Goal: Information Seeking & Learning: Check status

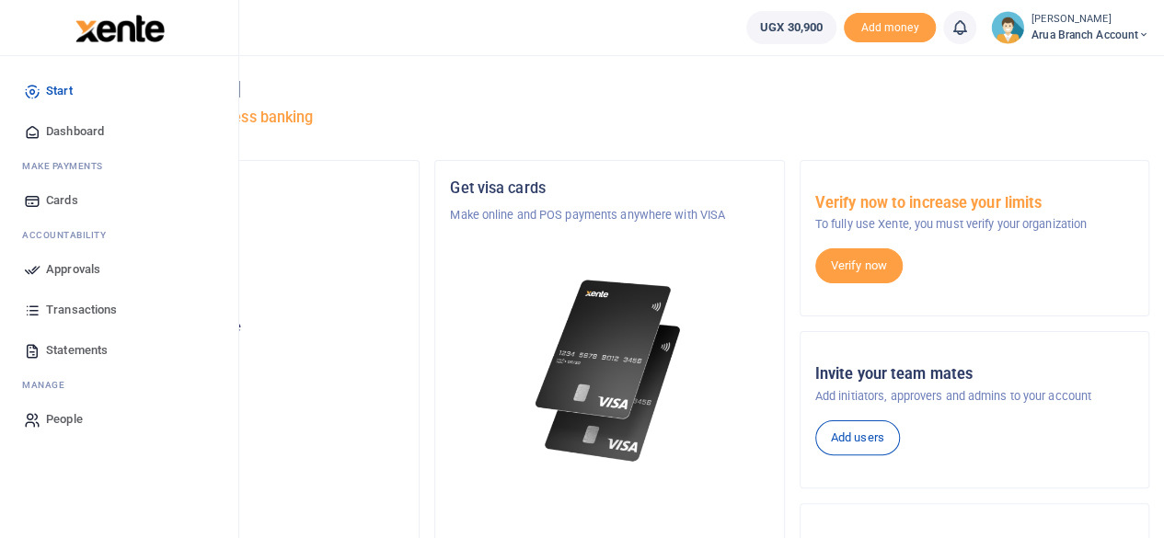
click at [63, 135] on span "Dashboard" at bounding box center [75, 131] width 58 height 18
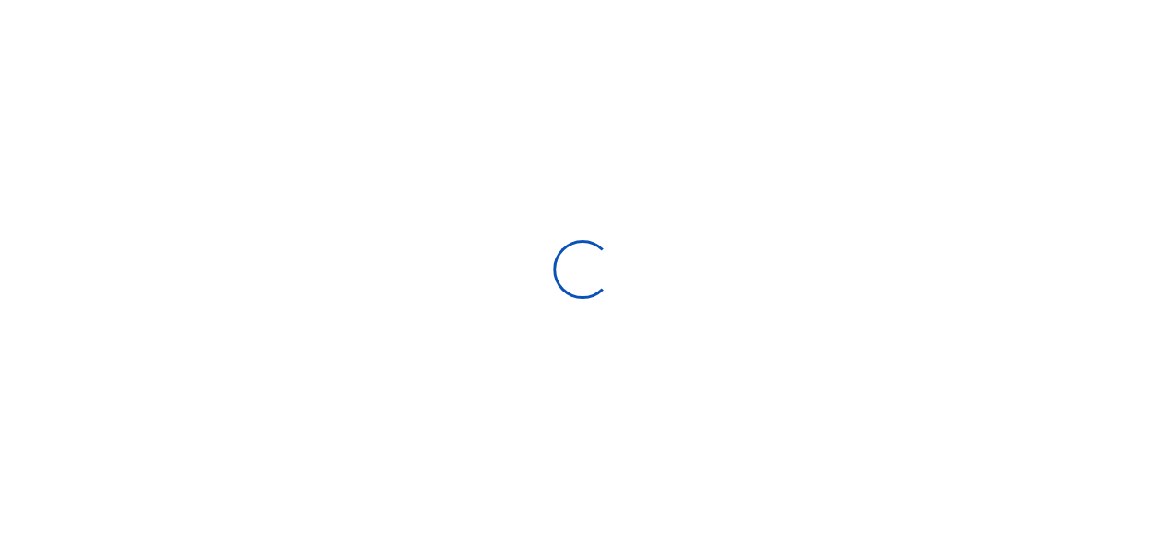
scroll to position [273, 214]
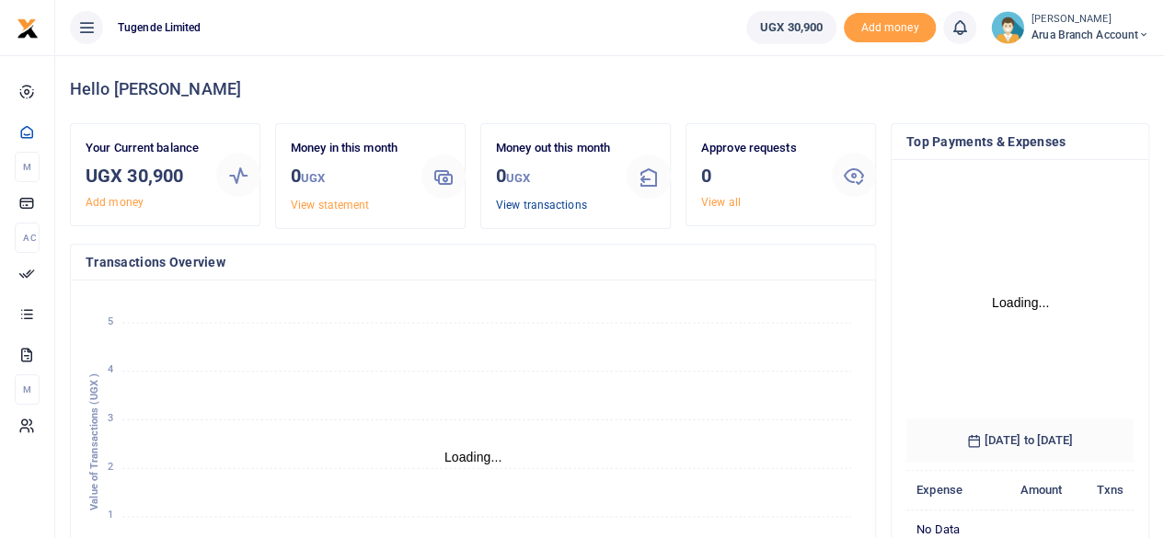
click at [543, 212] on link "View transactions" at bounding box center [541, 205] width 91 height 13
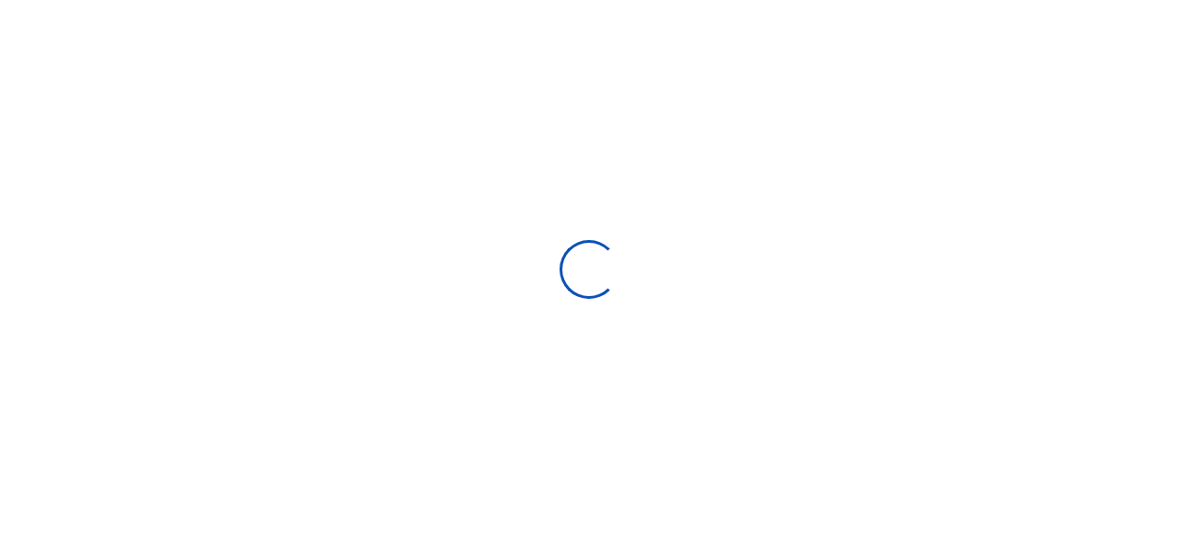
select select
type input "07/21/2025 - 08/19/2025"
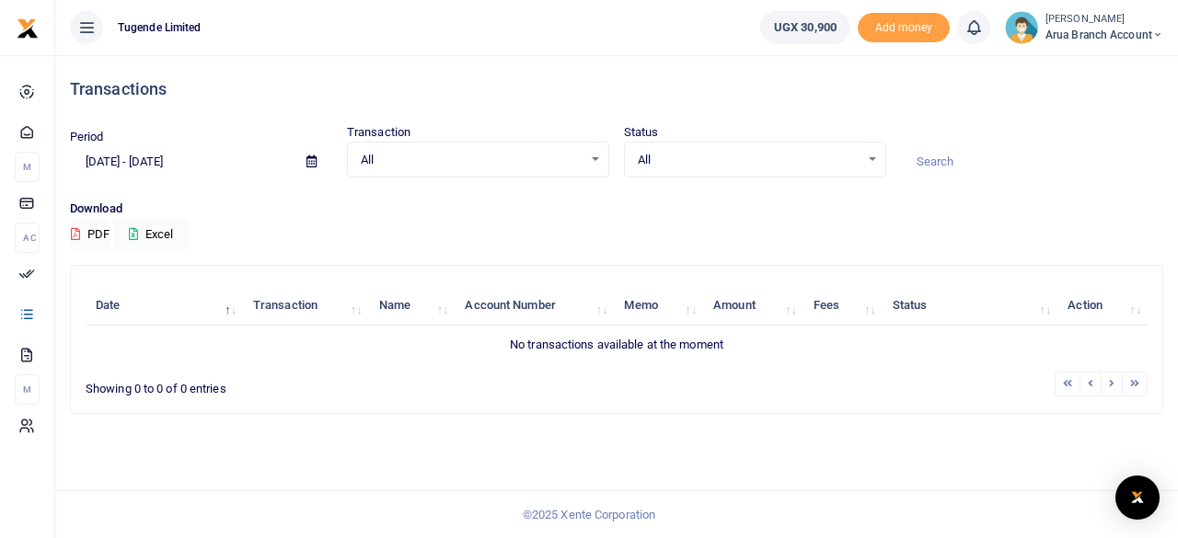
click at [932, 171] on input at bounding box center [1032, 161] width 262 height 31
paste input "Xente-000004752"
type input "X"
paste input "Xente-000001595"
type input "Xente-000001595"
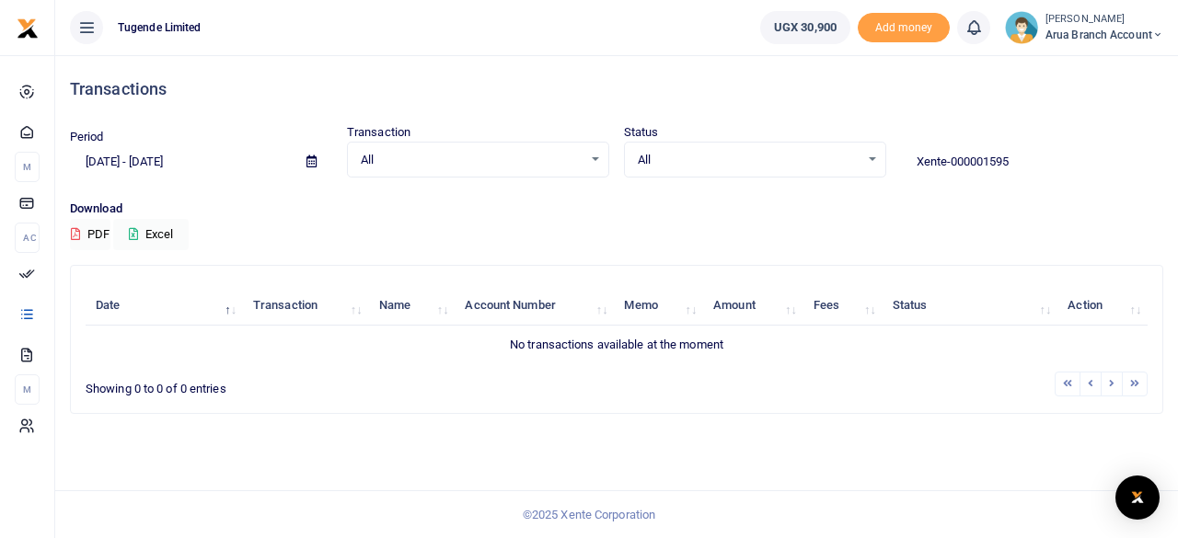
click at [138, 163] on input "[DATE] - [DATE]" at bounding box center [181, 161] width 222 height 31
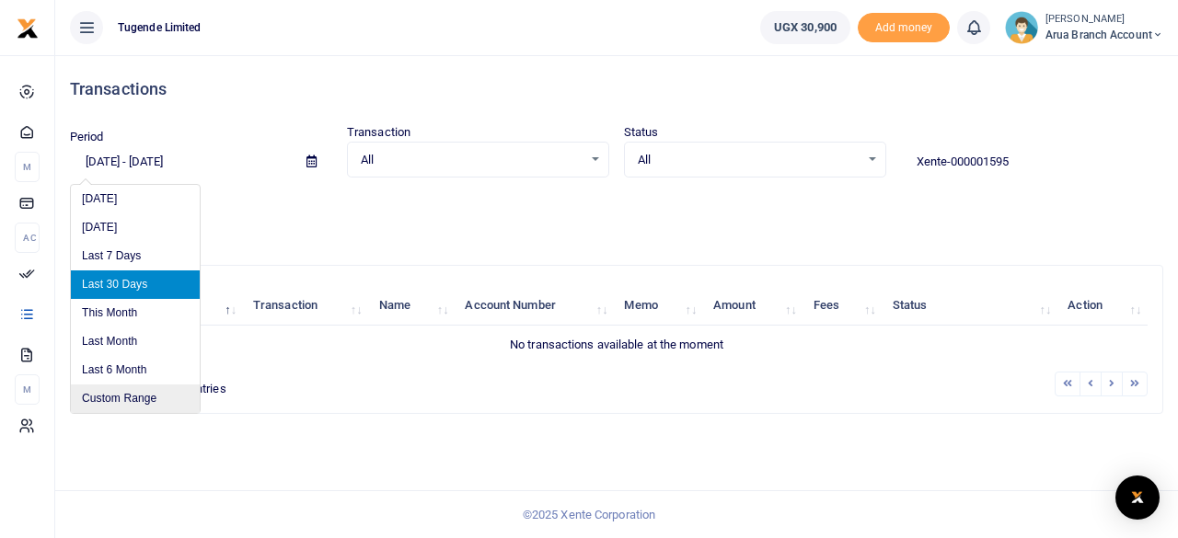
click at [104, 401] on li "Custom Range" at bounding box center [135, 399] width 129 height 29
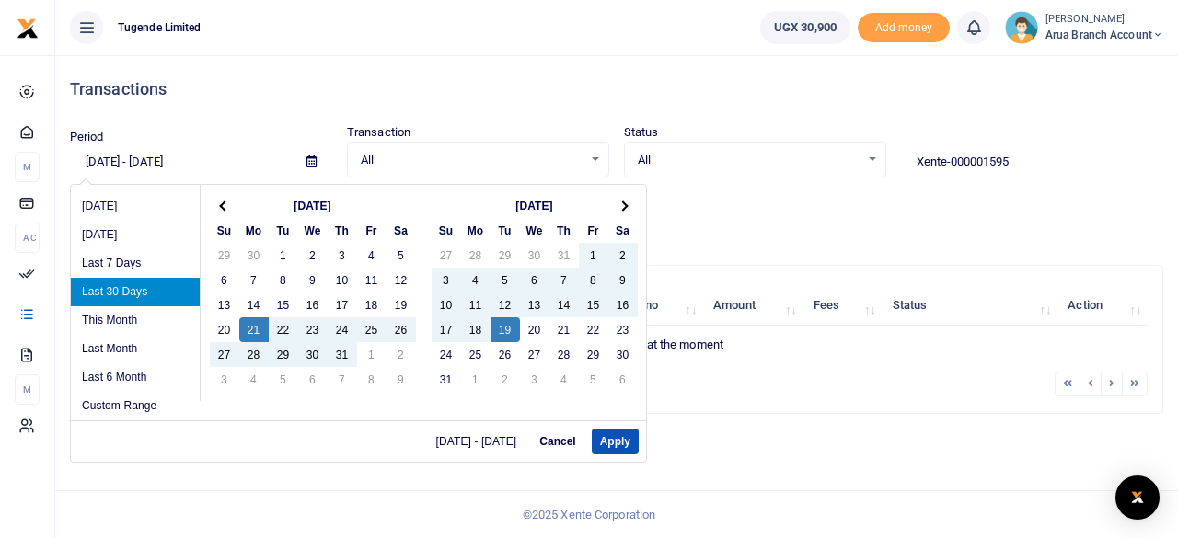
click at [316, 204] on th "[DATE]" at bounding box center [312, 205] width 147 height 25
click at [228, 208] on th at bounding box center [224, 205] width 29 height 25
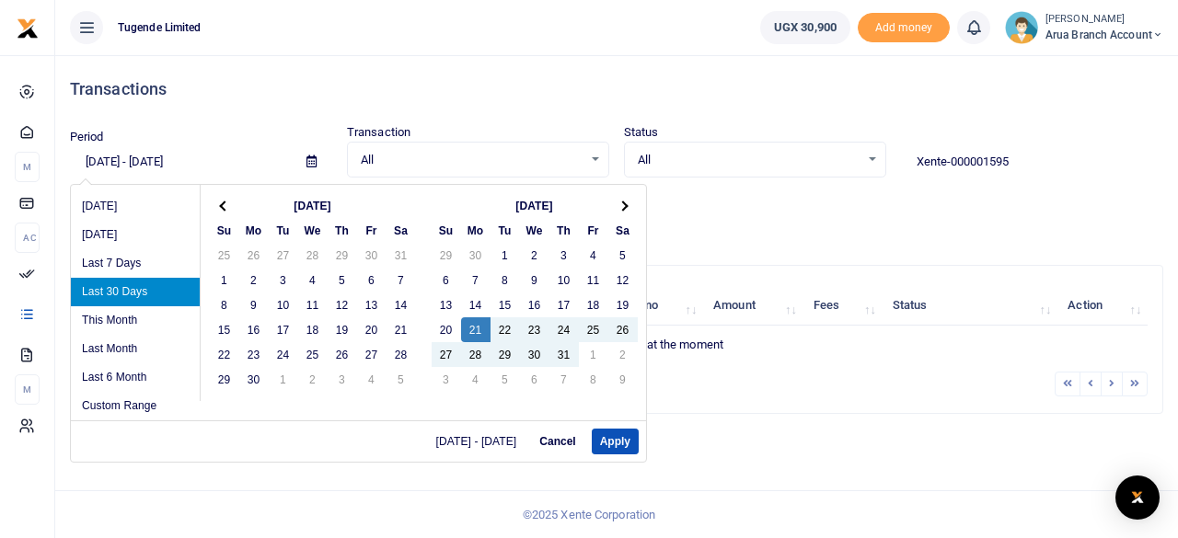
click at [228, 208] on th at bounding box center [224, 205] width 29 height 25
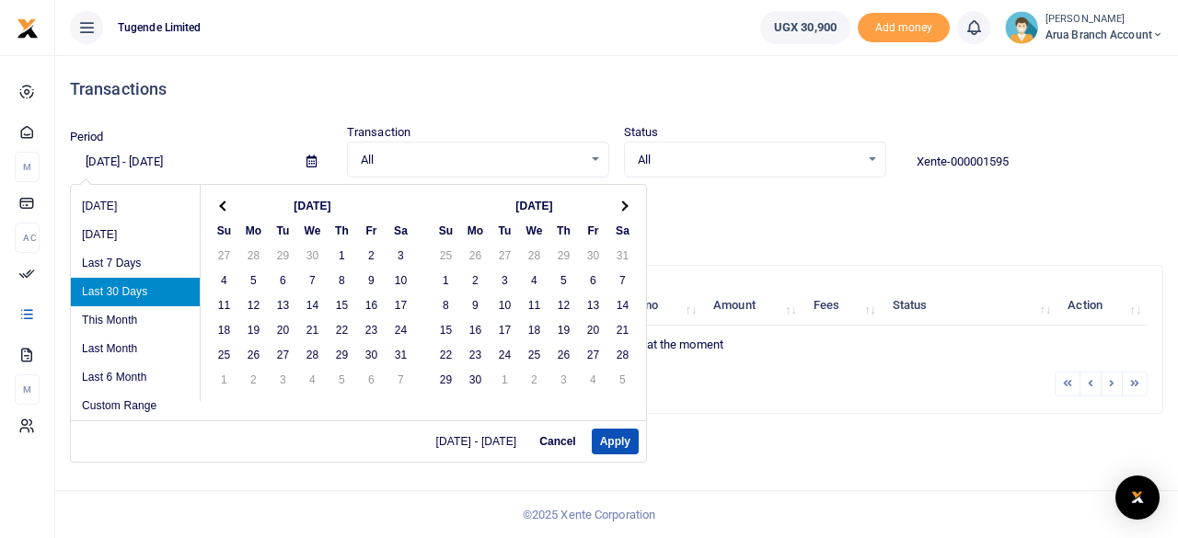
click at [228, 208] on th at bounding box center [224, 205] width 29 height 25
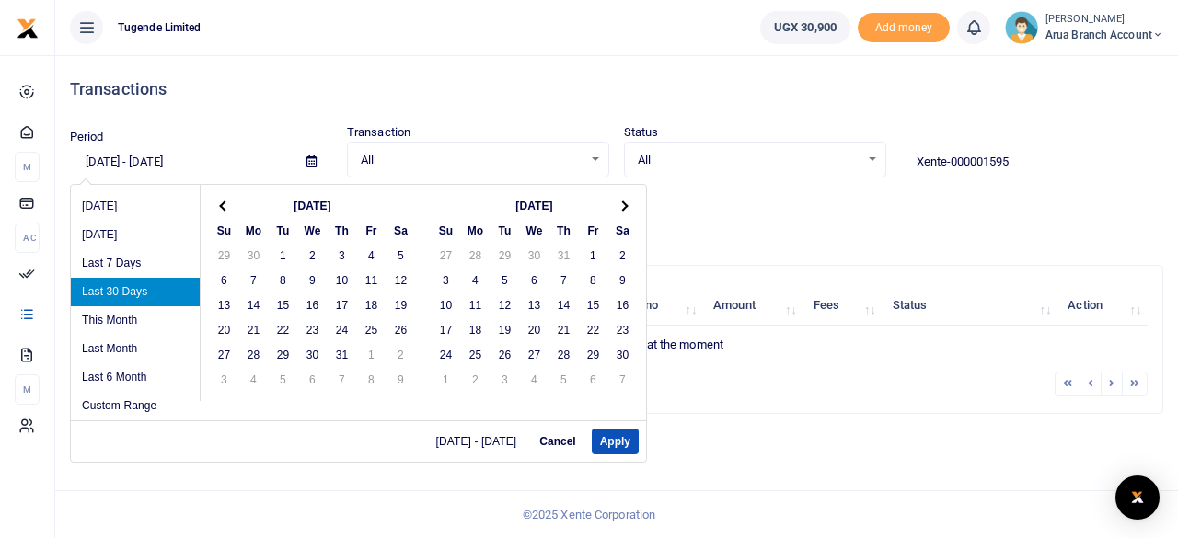
click at [228, 208] on th at bounding box center [224, 205] width 29 height 25
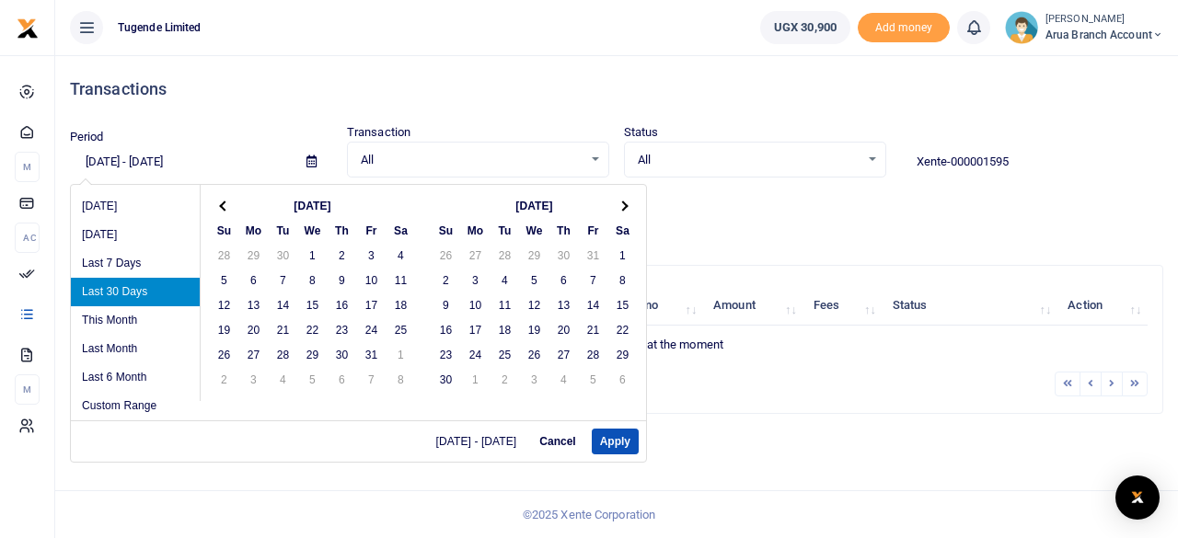
click at [228, 208] on th at bounding box center [224, 205] width 29 height 25
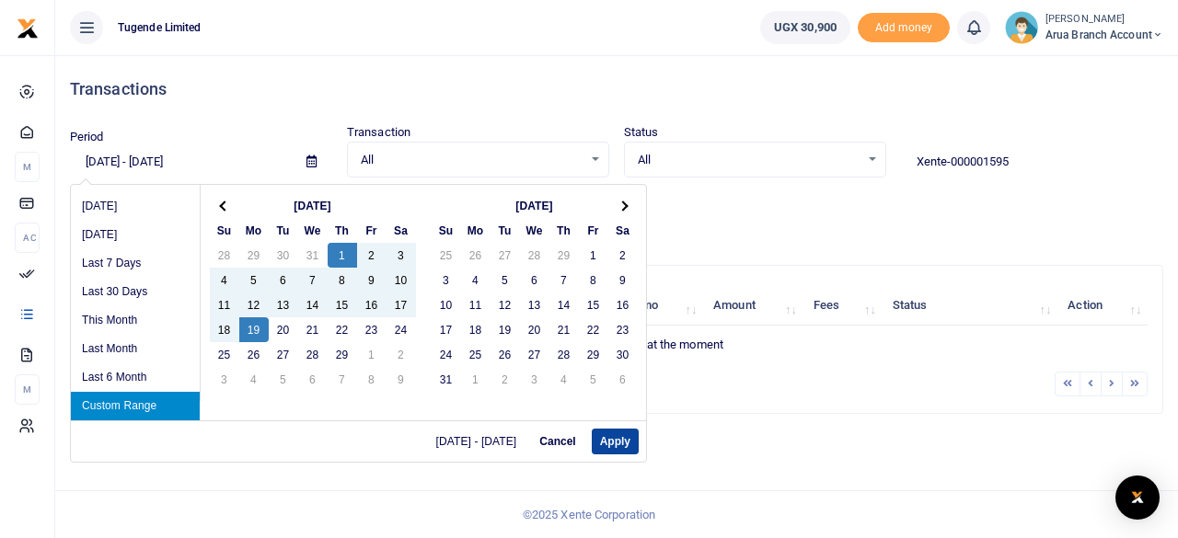
click at [624, 446] on button "Apply" at bounding box center [615, 442] width 47 height 26
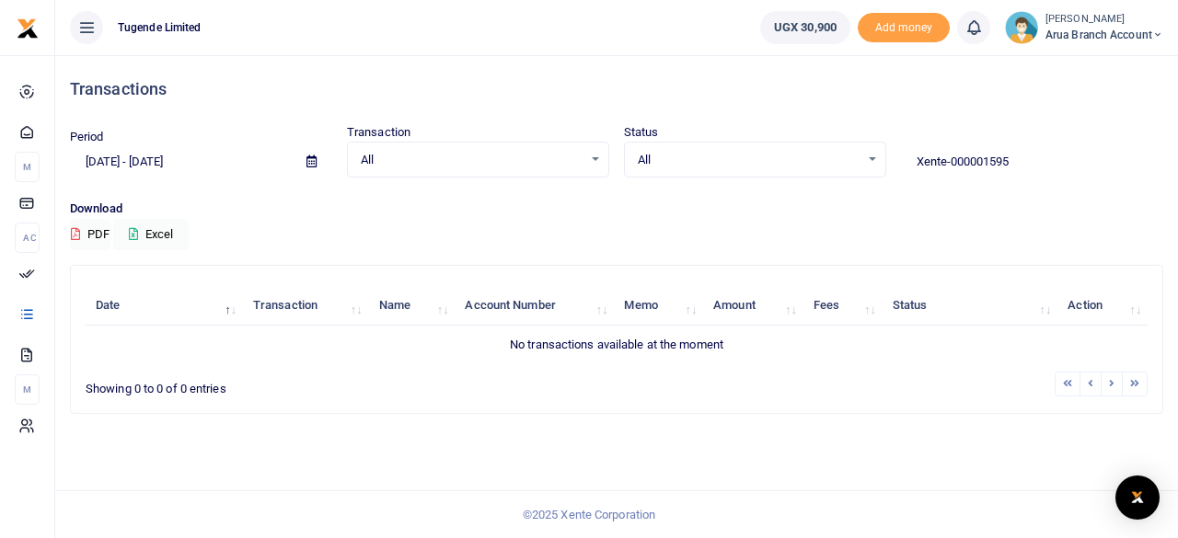
click at [1034, 161] on input "Xente-000001595" at bounding box center [1032, 161] width 262 height 31
click at [133, 161] on input "02/01/2024 - 02/19/2024" at bounding box center [181, 161] width 222 height 31
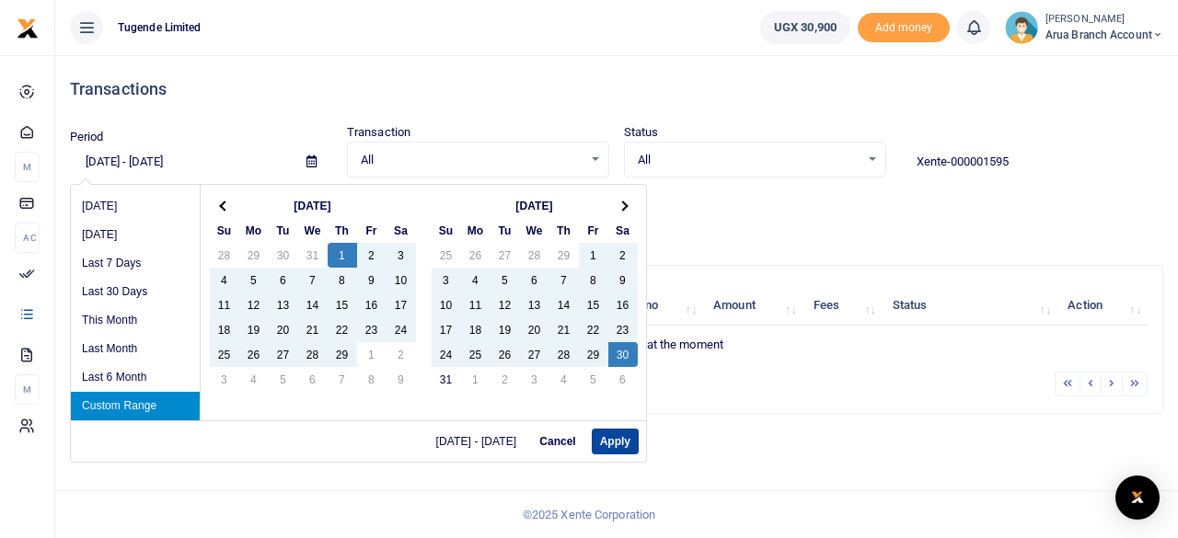
click at [613, 441] on button "Apply" at bounding box center [615, 442] width 47 height 26
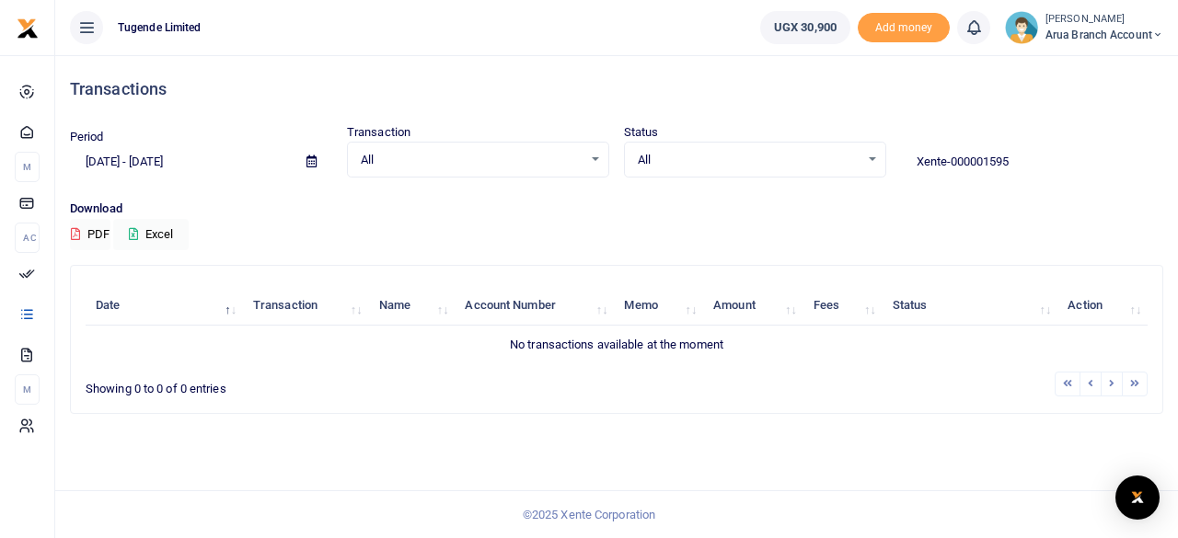
click at [307, 159] on icon at bounding box center [311, 162] width 10 height 12
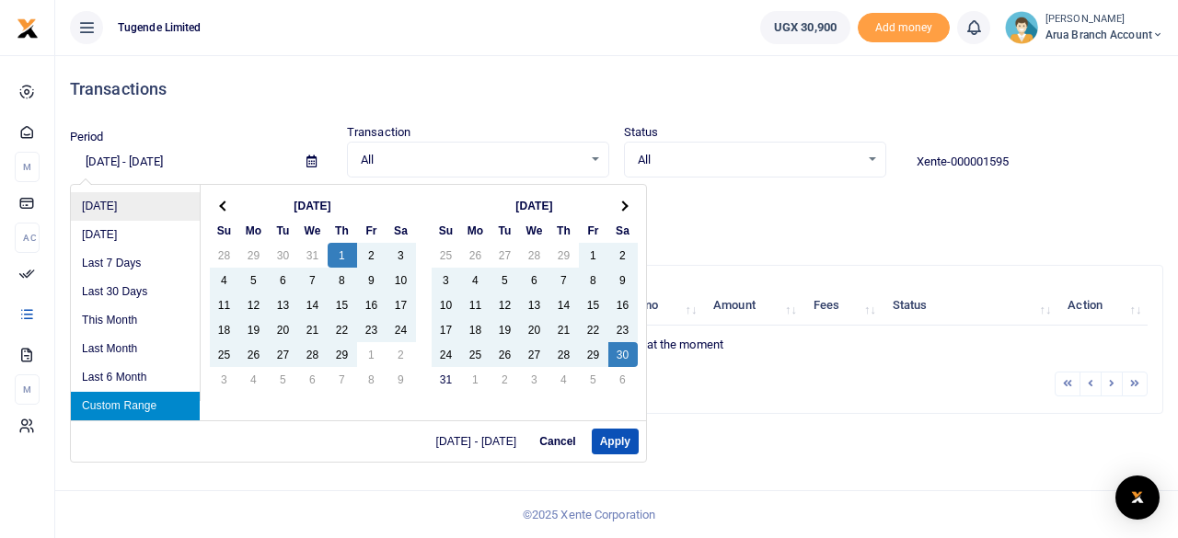
click at [121, 210] on li "Today" at bounding box center [135, 206] width 129 height 29
type input "08/19/2025 - 08/19/2025"
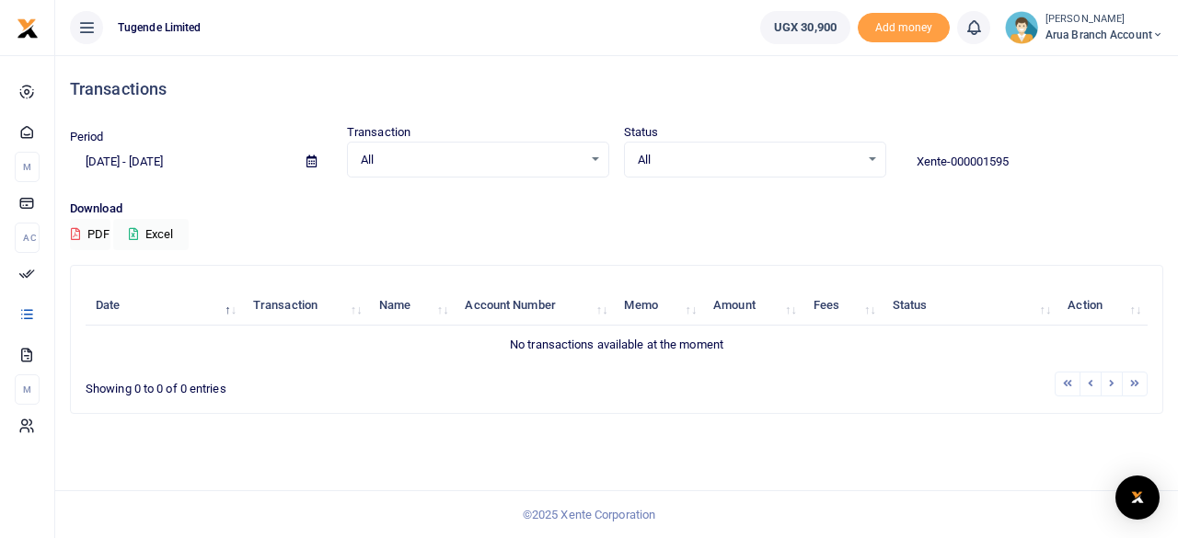
click at [595, 160] on div "All Select an option..." at bounding box center [478, 160] width 260 height 20
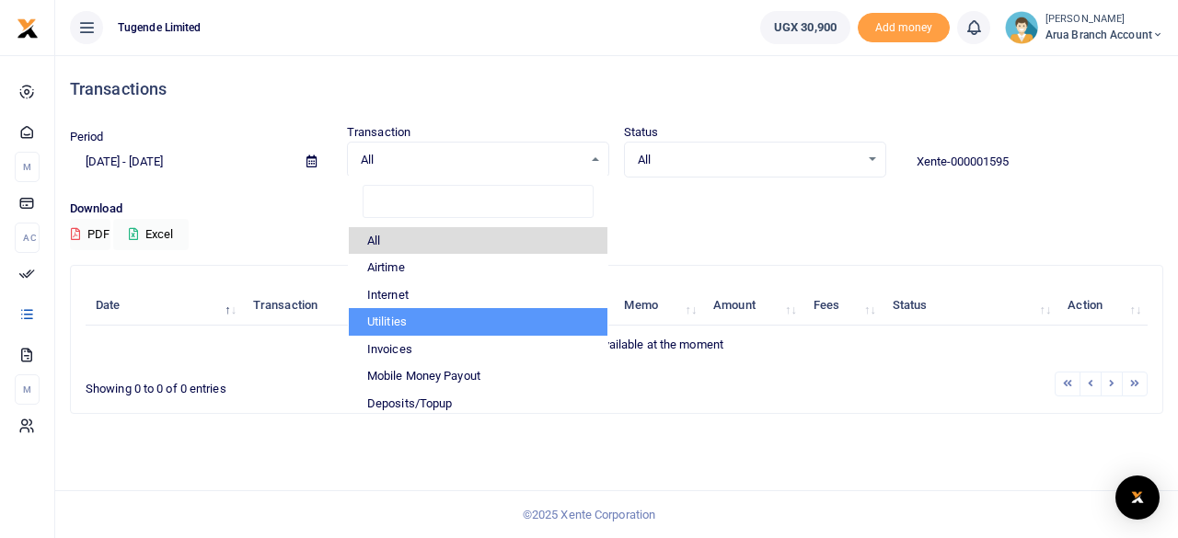
click at [420, 318] on li "Utilities" at bounding box center [478, 322] width 259 height 28
select select "UTILITY"
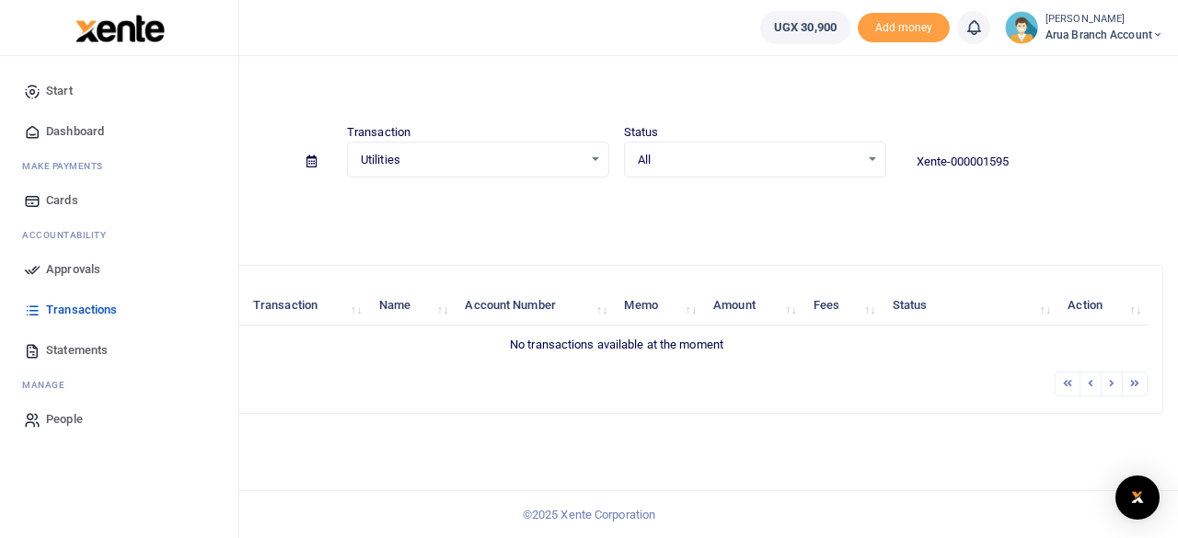
click at [74, 130] on span "Dashboard" at bounding box center [75, 131] width 58 height 18
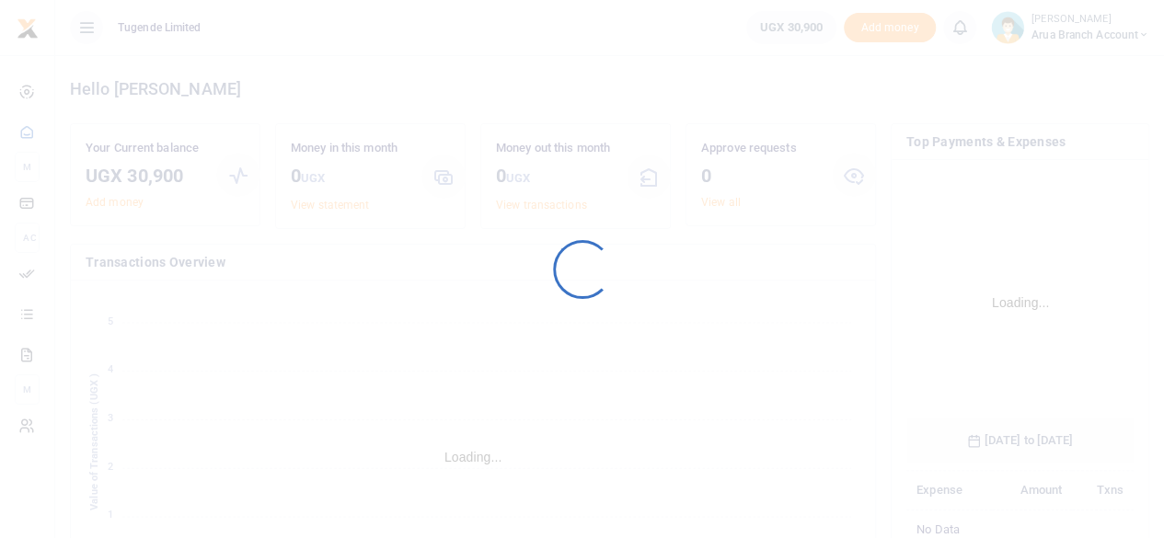
scroll to position [273, 214]
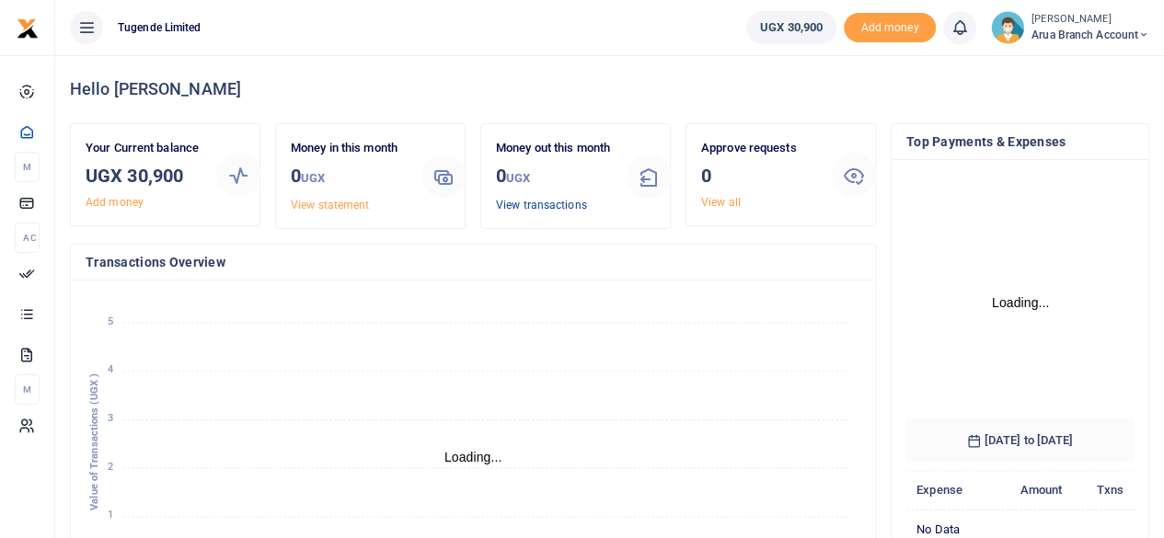
click at [534, 212] on link "View transactions" at bounding box center [541, 205] width 91 height 13
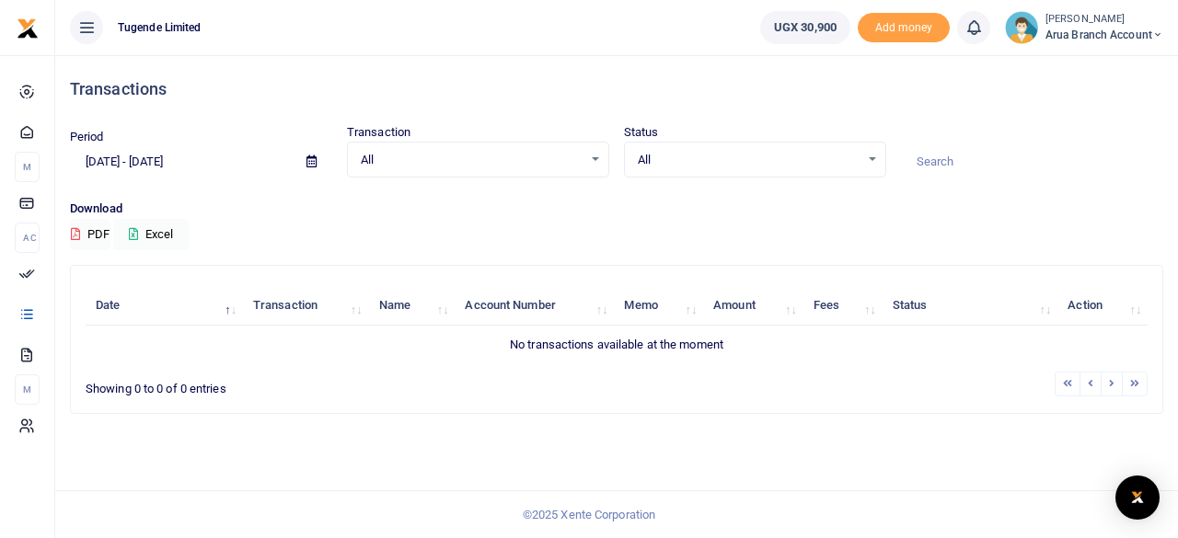
click at [229, 310] on th "Date" at bounding box center [164, 306] width 157 height 40
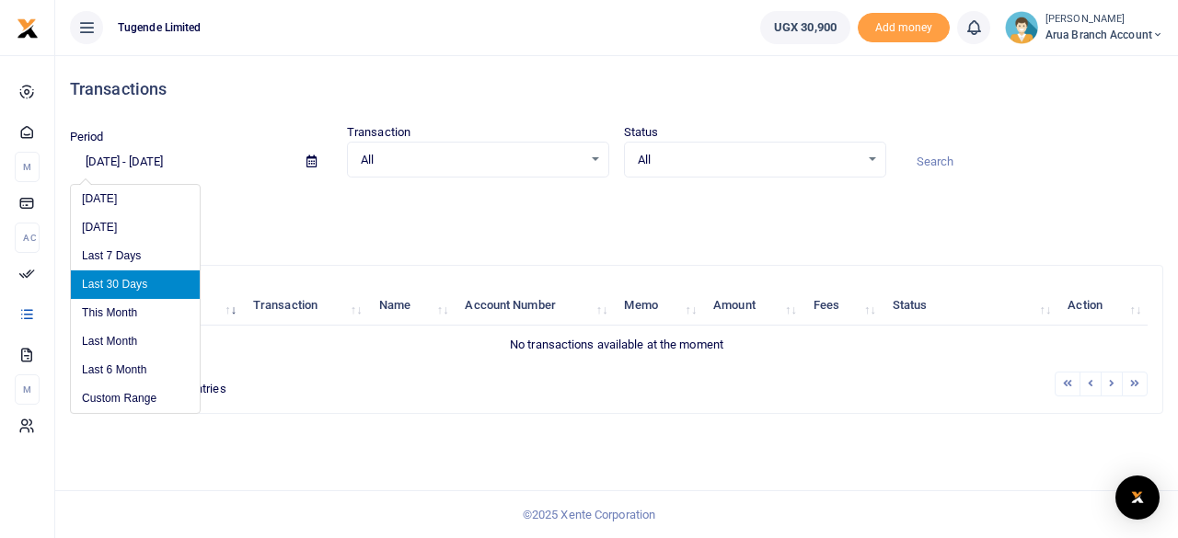
click at [131, 158] on input "07/21/2025 - 08/19/2025" at bounding box center [181, 161] width 222 height 31
click at [131, 375] on li "Last 6 Month" at bounding box center [135, 370] width 129 height 29
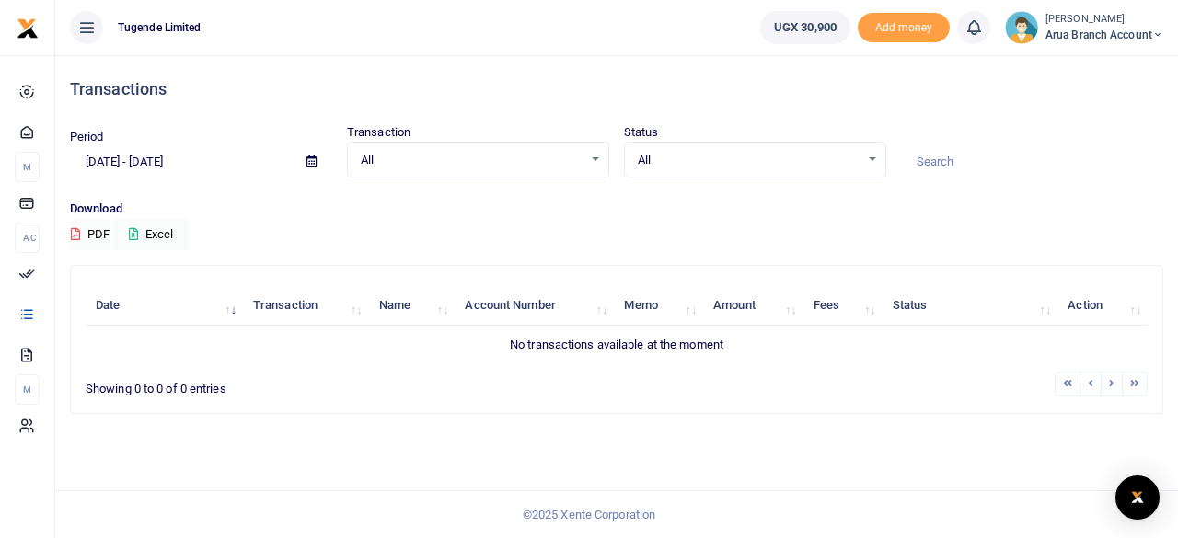
click at [140, 160] on input "02/19/2025 - 08/19/2025" at bounding box center [181, 161] width 222 height 31
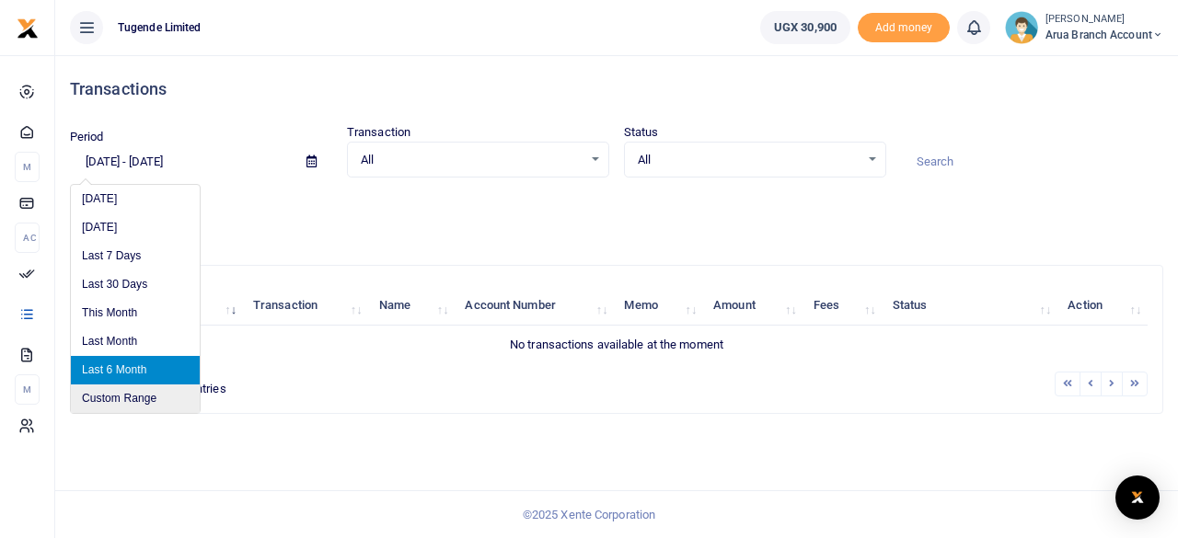
click at [122, 404] on li "Custom Range" at bounding box center [135, 399] width 129 height 29
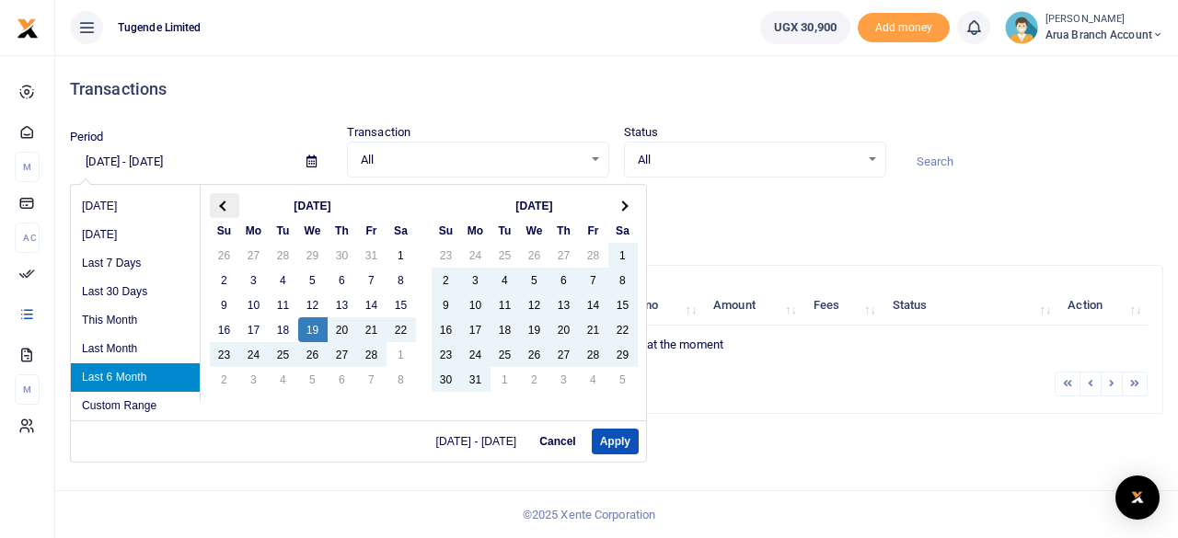
click at [217, 205] on th at bounding box center [224, 205] width 29 height 25
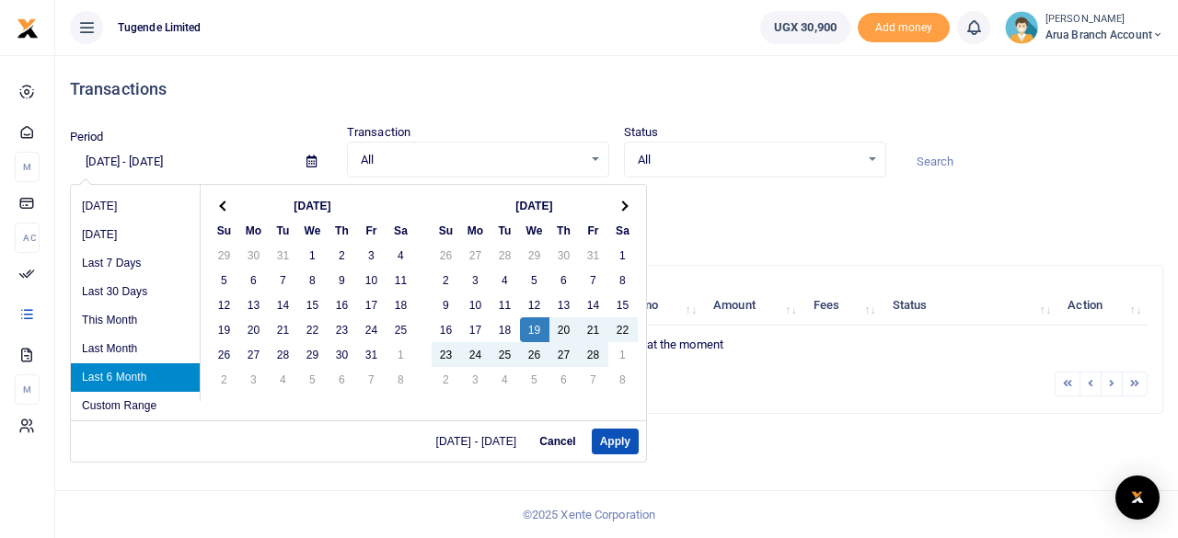
click at [217, 205] on th at bounding box center [224, 205] width 29 height 25
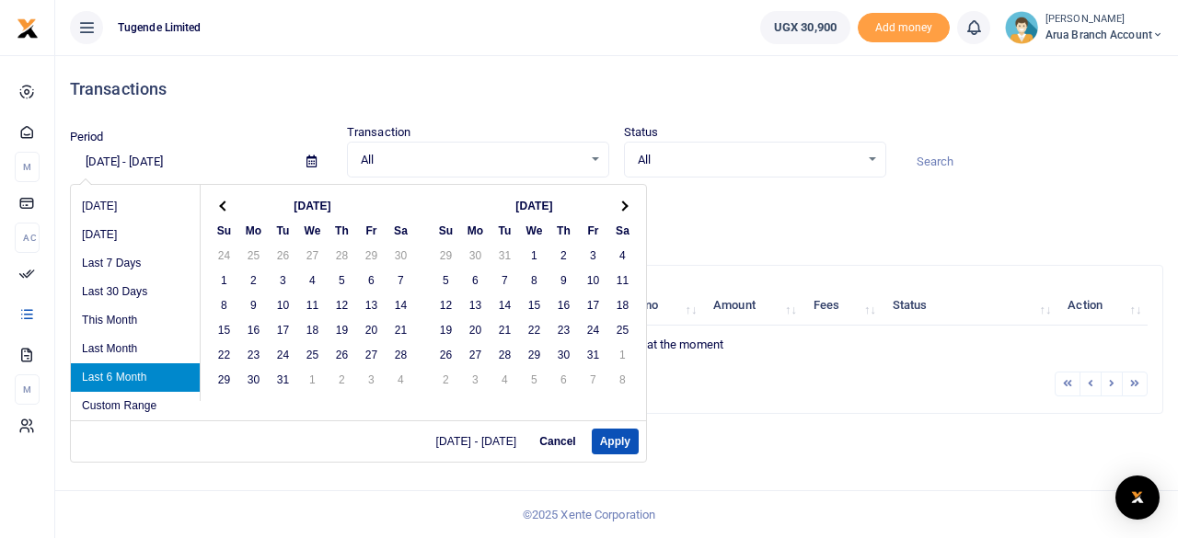
click at [217, 205] on th at bounding box center [224, 205] width 29 height 25
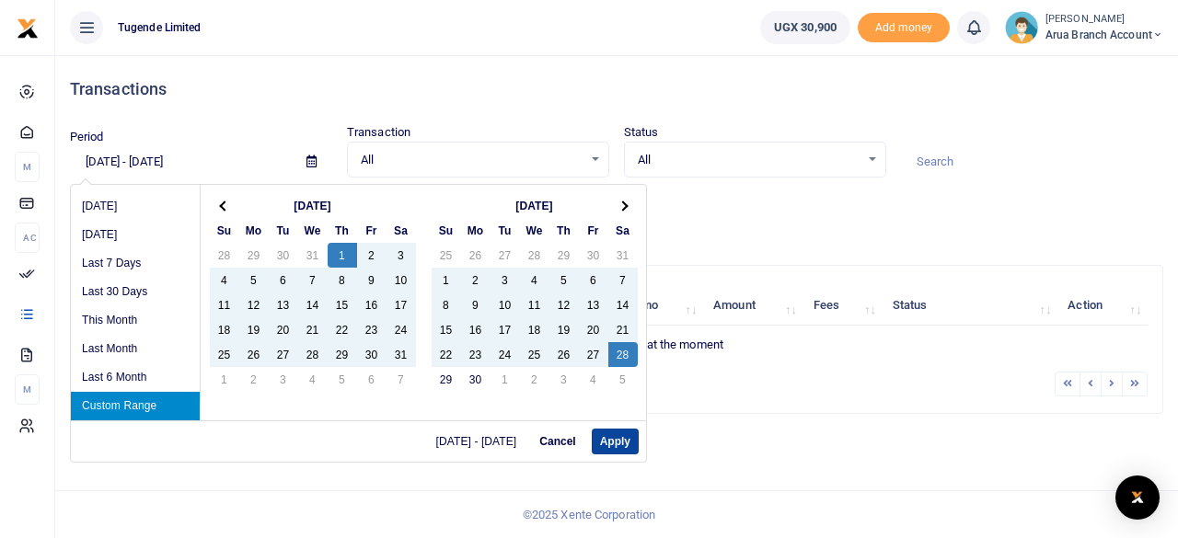
click at [612, 443] on button "Apply" at bounding box center [615, 442] width 47 height 26
type input "08/01/2024 - 09/28/2024"
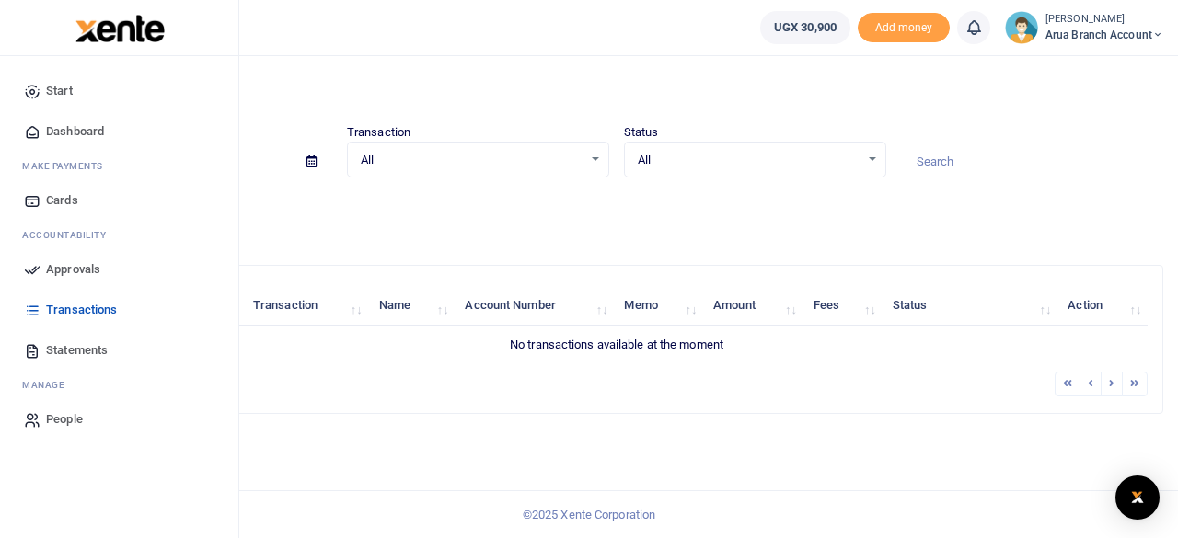
click at [69, 119] on link "Dashboard" at bounding box center [119, 131] width 209 height 40
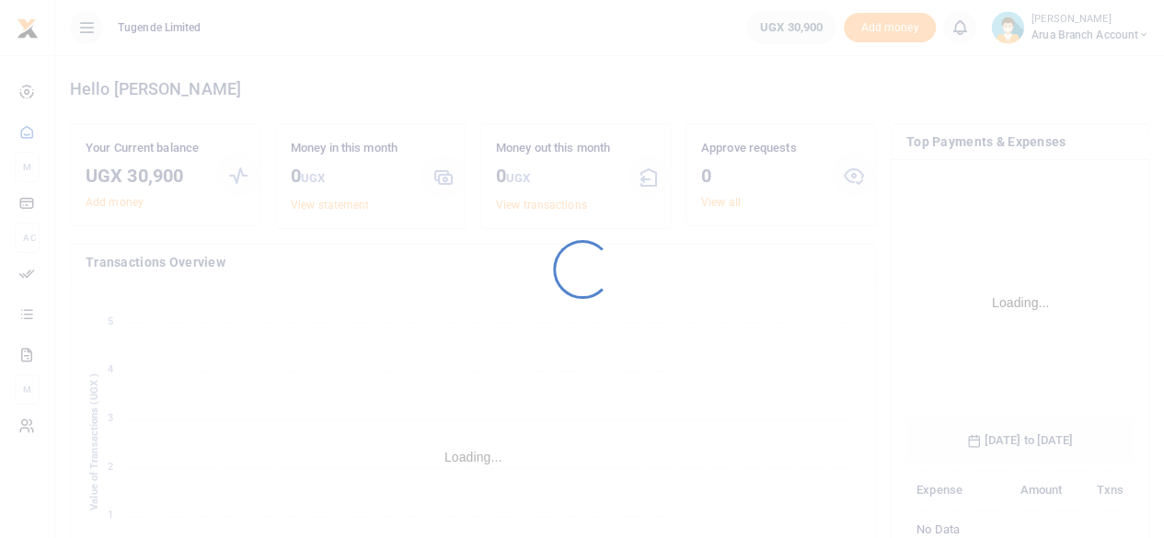
scroll to position [273, 214]
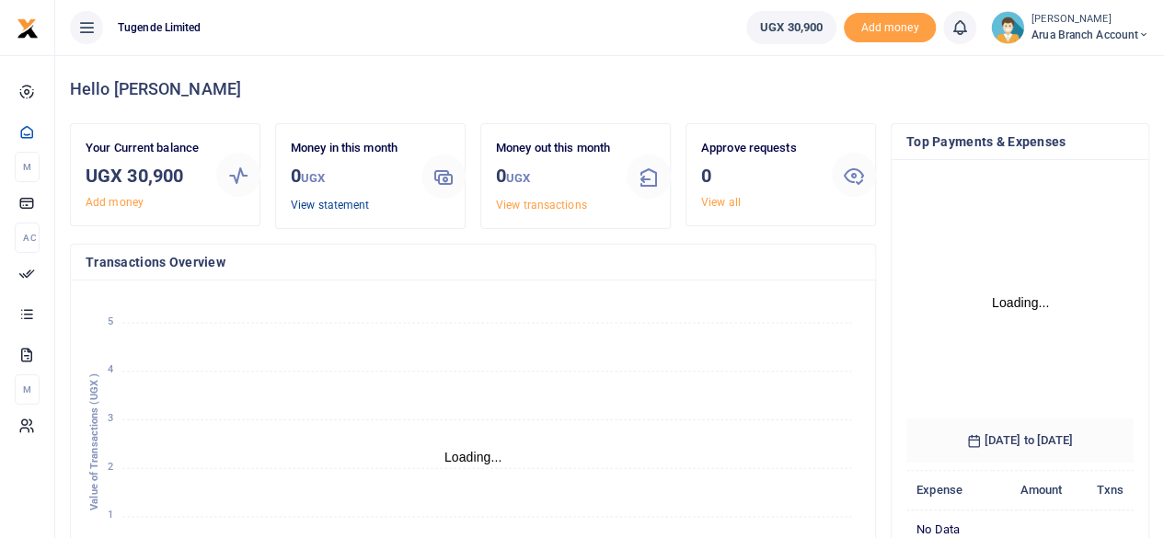
click at [337, 202] on link "View statement" at bounding box center [330, 205] width 78 height 13
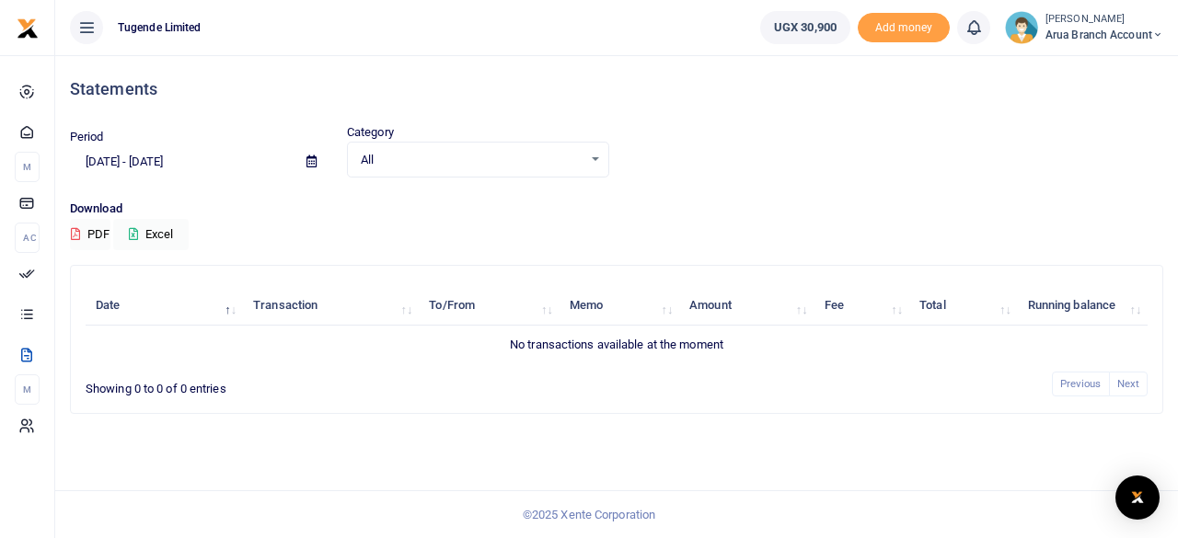
click at [145, 170] on input "[DATE] - [DATE]" at bounding box center [181, 161] width 222 height 31
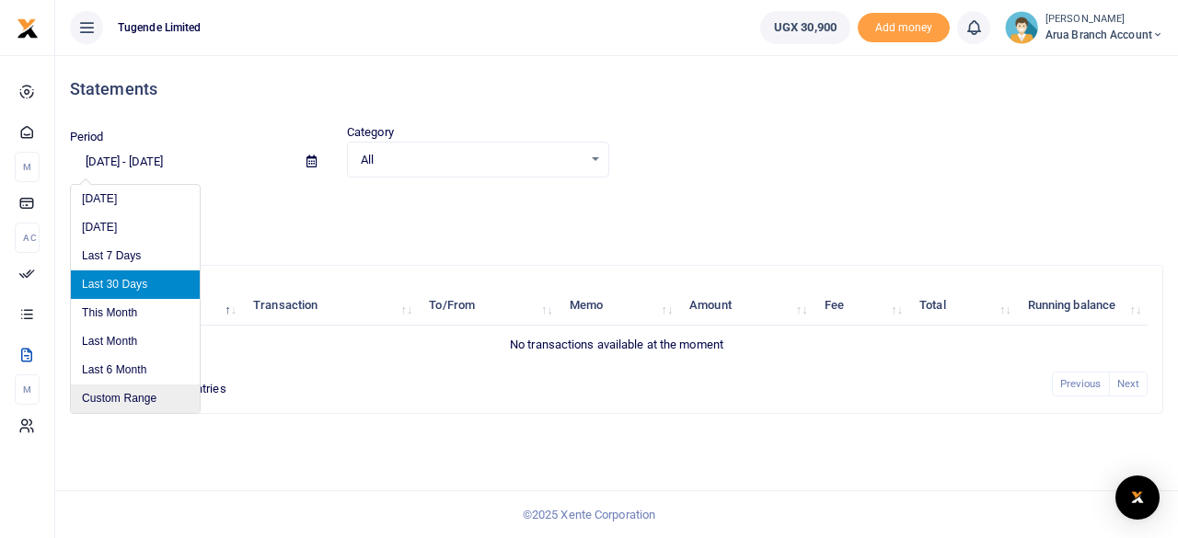
click at [127, 398] on li "Custom Range" at bounding box center [135, 399] width 129 height 29
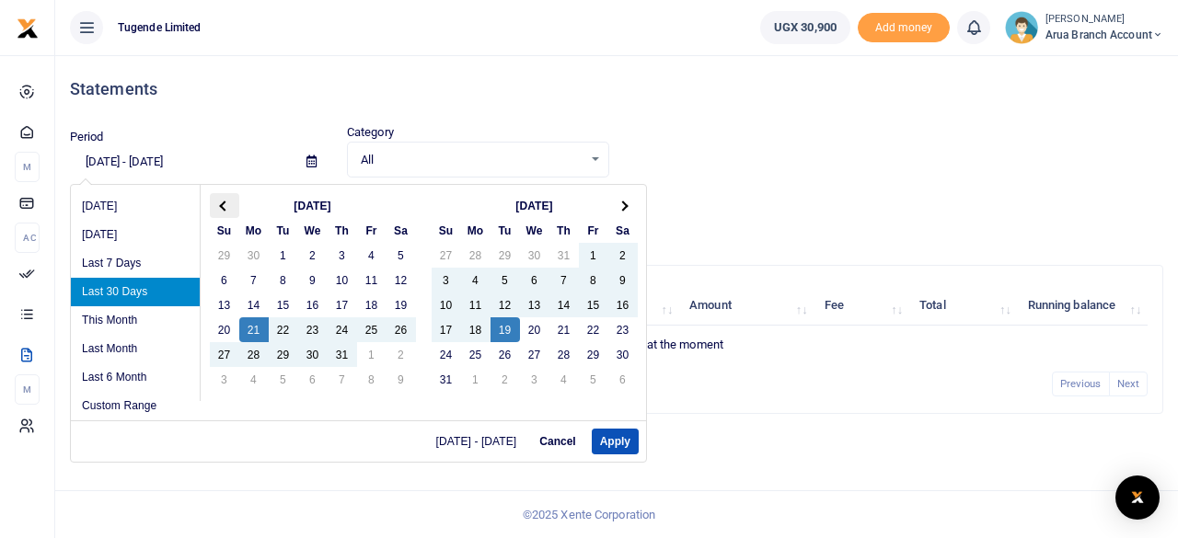
click at [224, 210] on th at bounding box center [224, 205] width 29 height 25
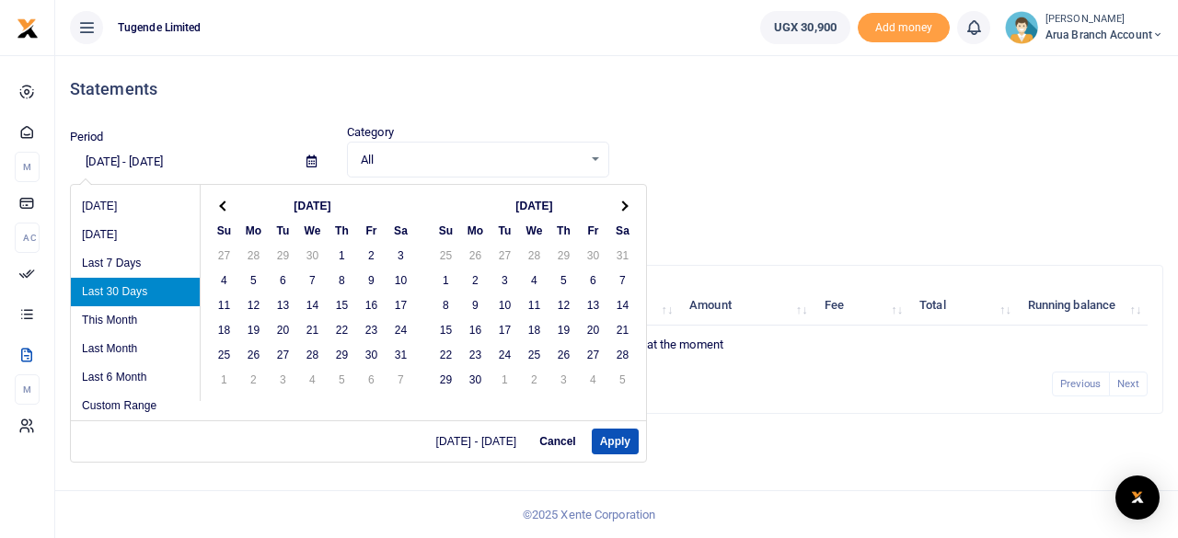
click at [224, 210] on th at bounding box center [224, 205] width 29 height 25
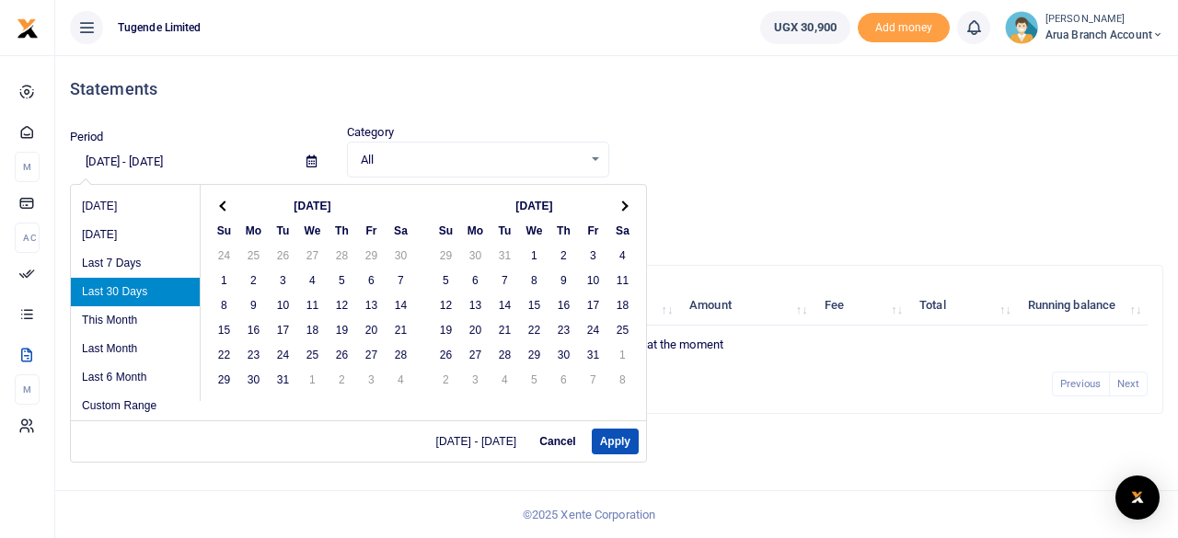
click at [224, 210] on th at bounding box center [224, 205] width 29 height 25
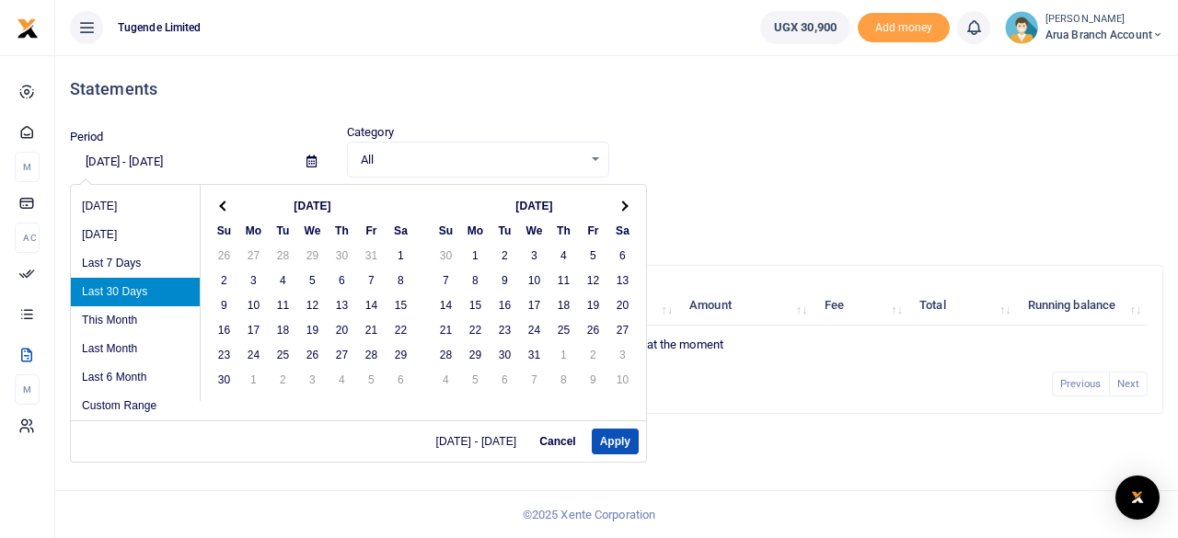
click at [224, 210] on th at bounding box center [224, 205] width 29 height 25
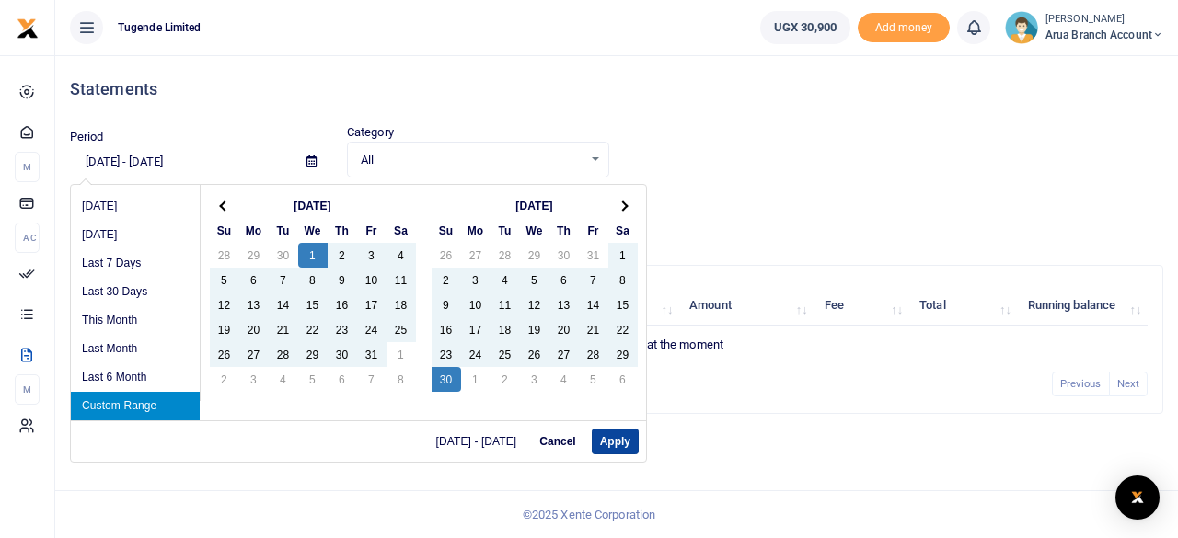
click at [612, 445] on button "Apply" at bounding box center [615, 442] width 47 height 26
type input "05/01/2024 - 06/30/2024"
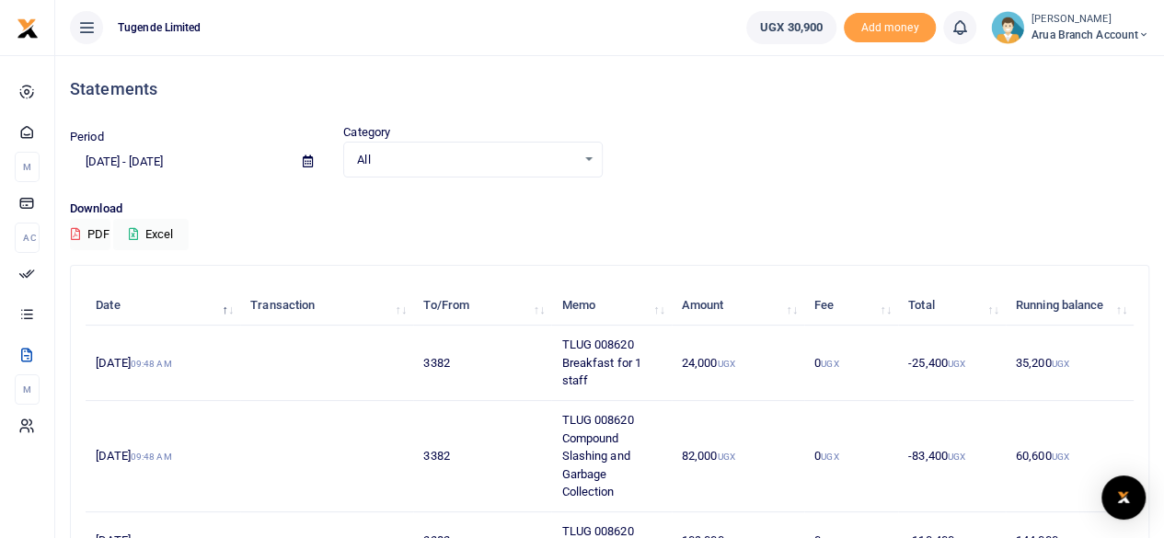
click at [160, 161] on input "05/01/2024 - 06/30/2024" at bounding box center [179, 161] width 218 height 31
click at [805, 152] on div "Period 05/01/2024 - 06/30/2024 Category All Select an option... All Credit Debi…" at bounding box center [610, 150] width 1094 height 54
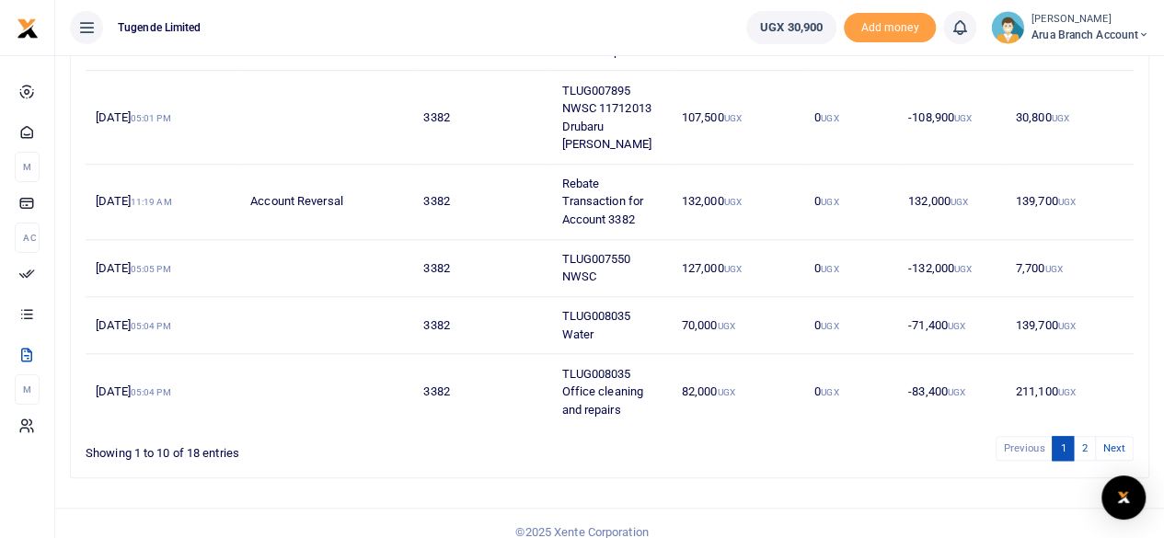
scroll to position [640, 0]
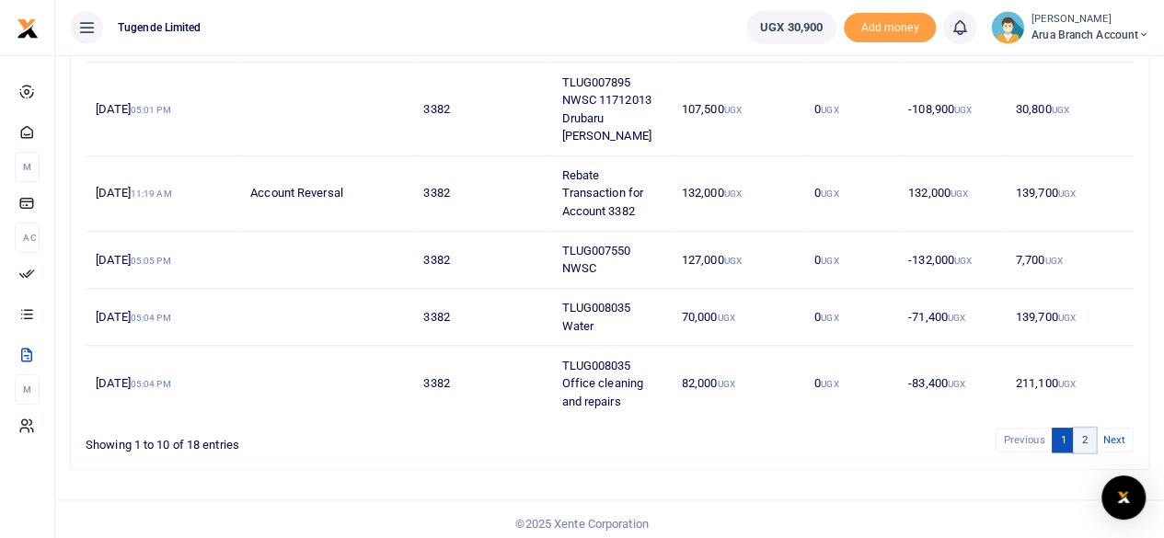
click at [1082, 440] on link "2" at bounding box center [1084, 440] width 22 height 25
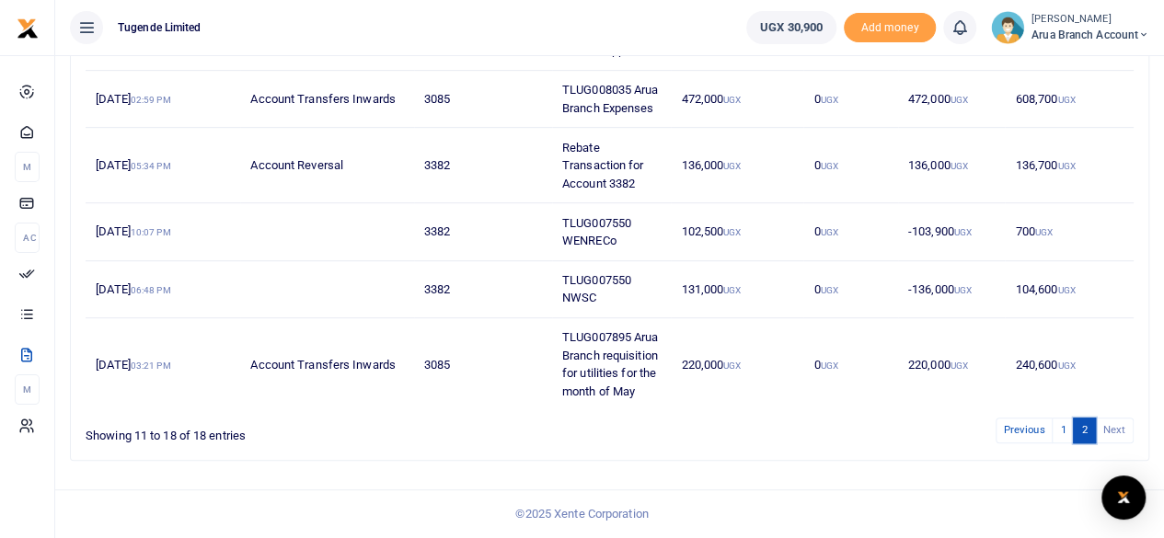
scroll to position [493, 0]
click at [1021, 433] on link "Previous" at bounding box center [1025, 430] width 58 height 25
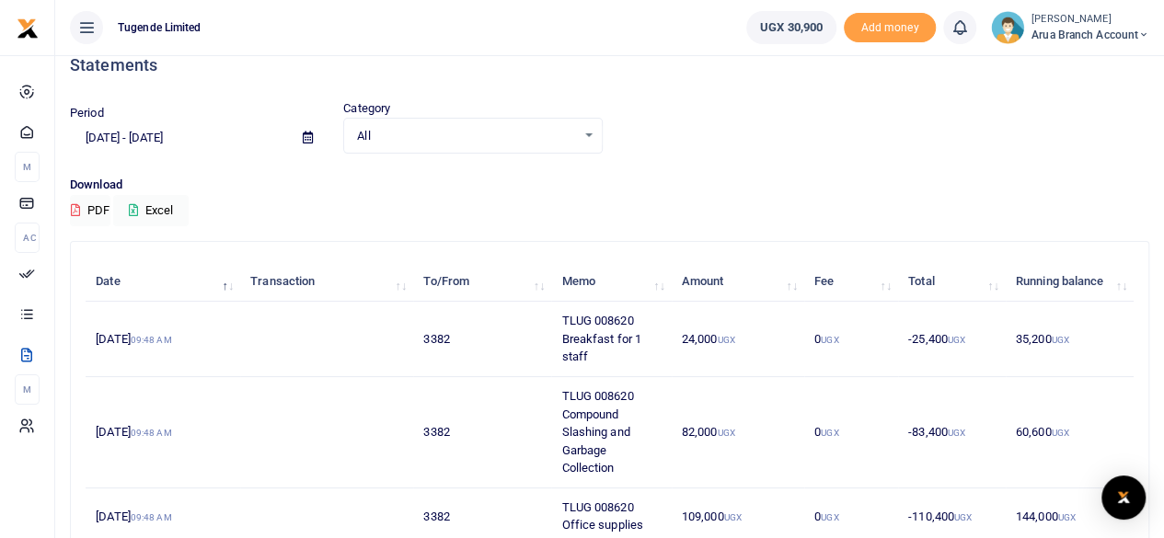
scroll to position [0, 0]
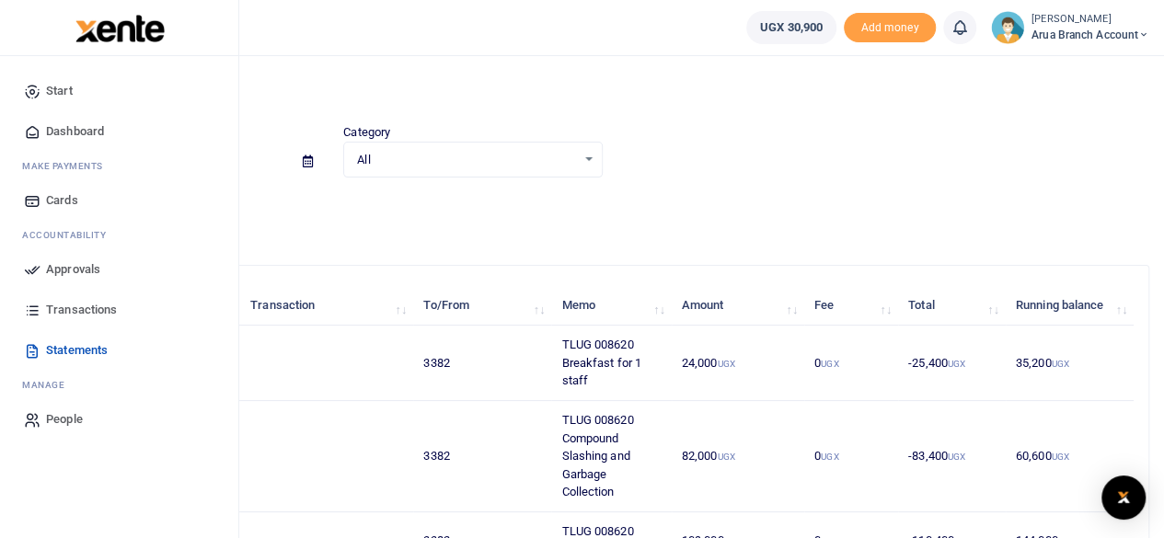
click at [74, 131] on span "Dashboard" at bounding box center [75, 131] width 58 height 18
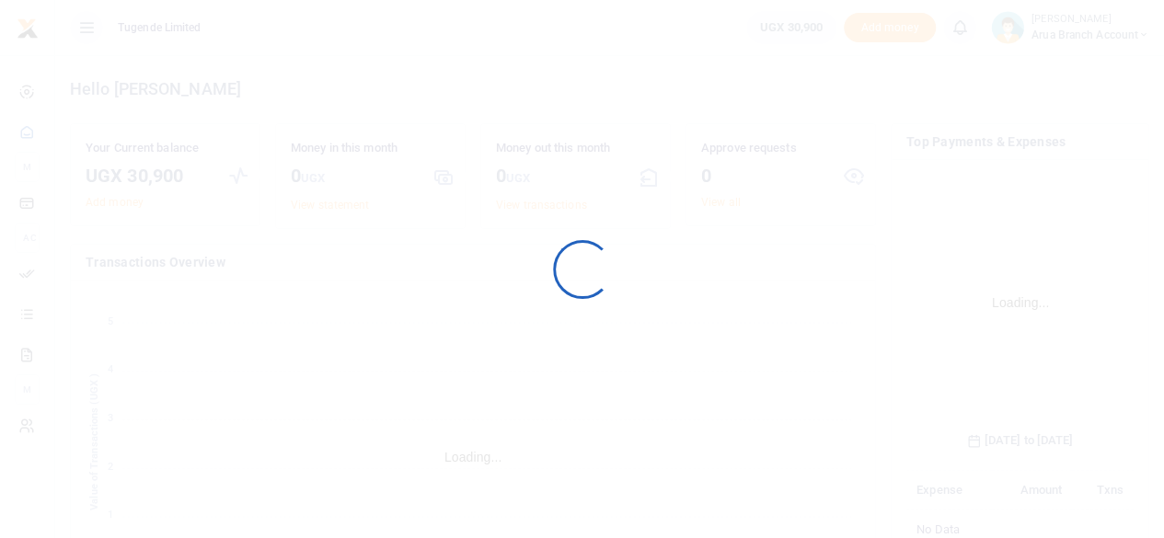
scroll to position [273, 214]
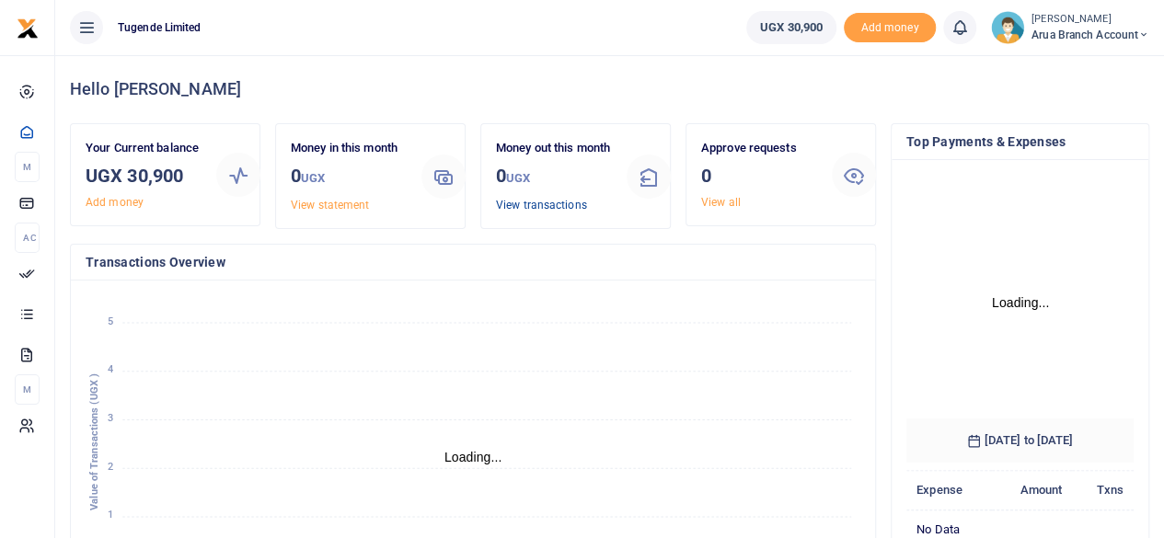
click at [537, 212] on link "View transactions" at bounding box center [541, 205] width 91 height 13
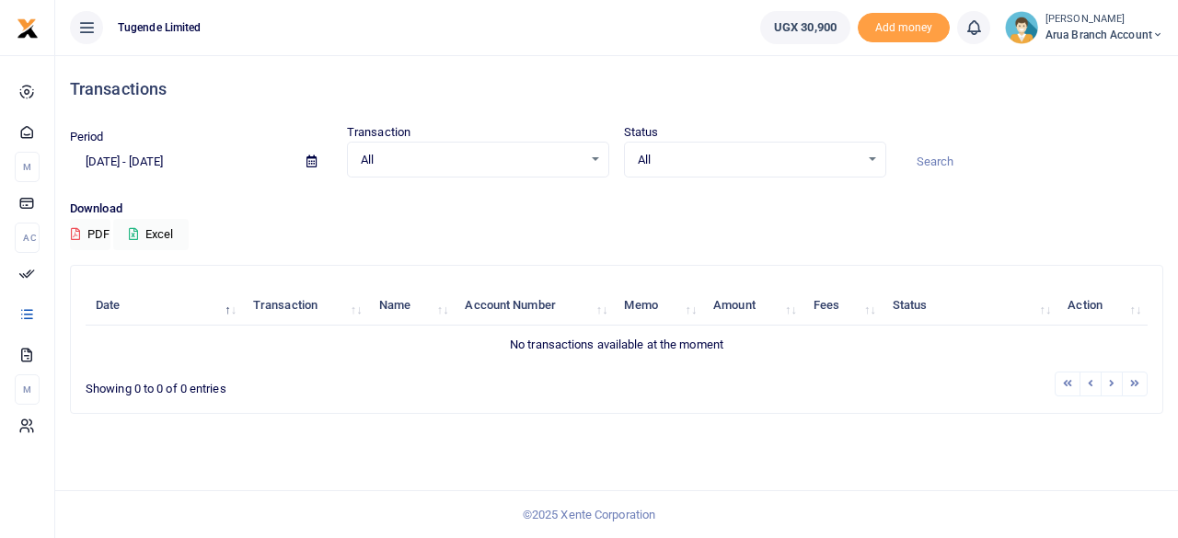
click at [151, 164] on input "[DATE] - [DATE]" at bounding box center [181, 161] width 222 height 31
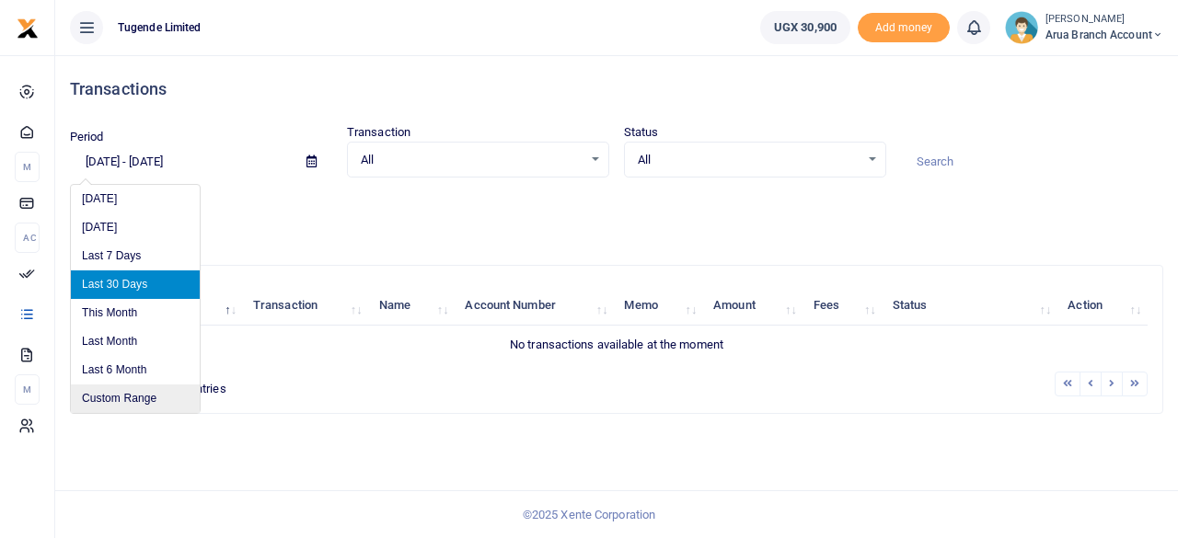
click at [119, 400] on li "Custom Range" at bounding box center [135, 399] width 129 height 29
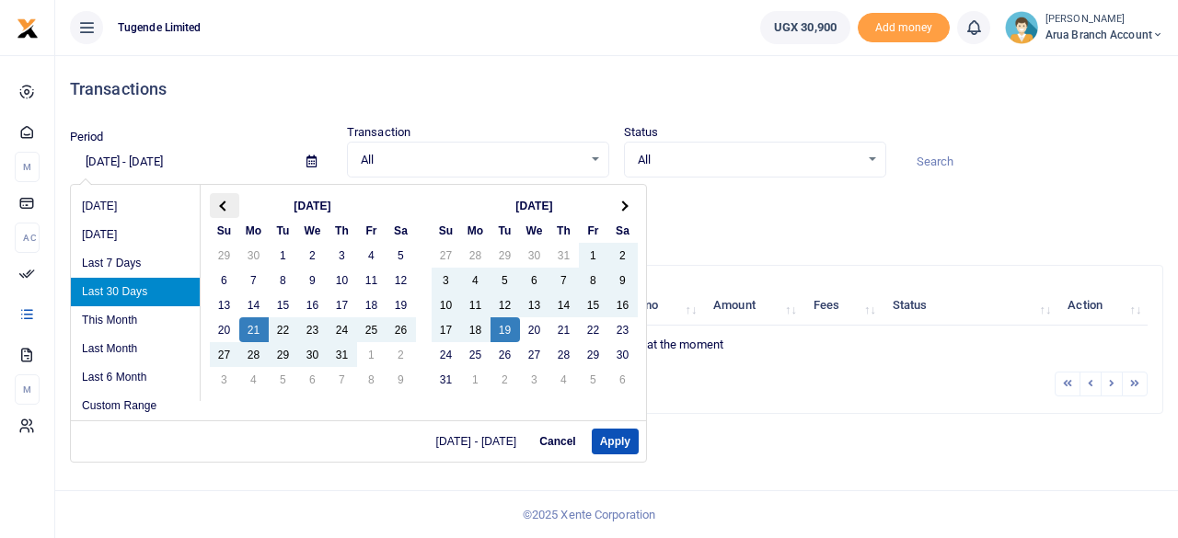
click at [219, 200] on th at bounding box center [224, 205] width 29 height 25
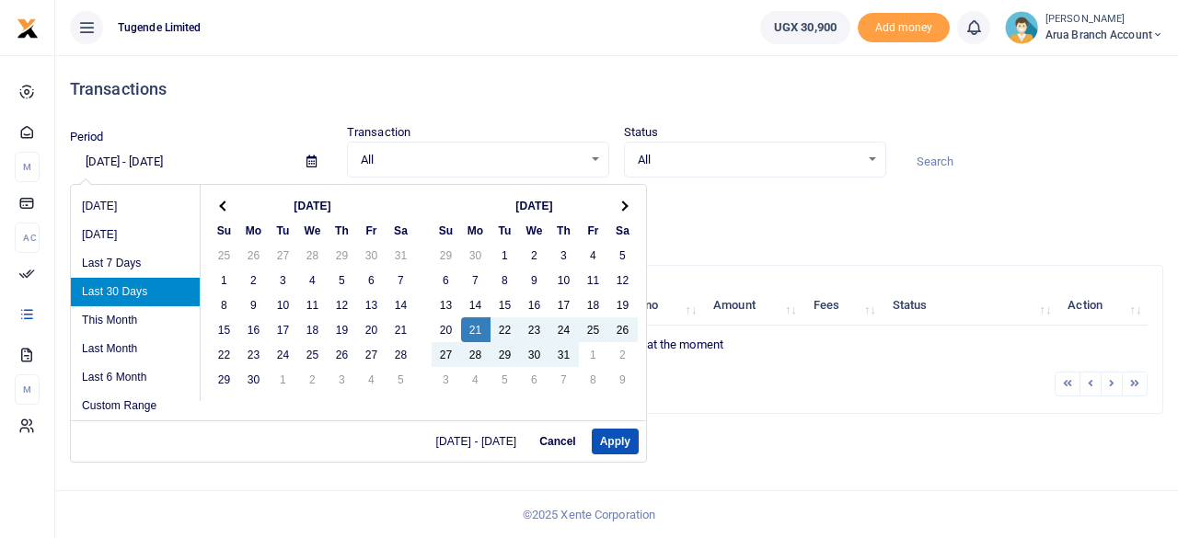
click at [219, 200] on th at bounding box center [224, 205] width 29 height 25
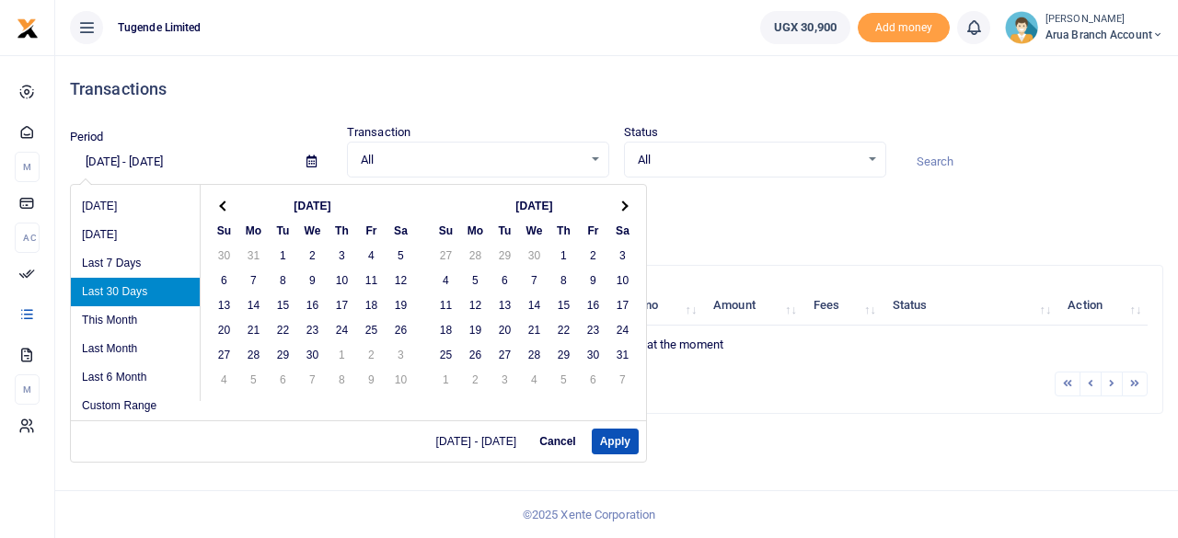
click at [219, 200] on th at bounding box center [224, 205] width 29 height 25
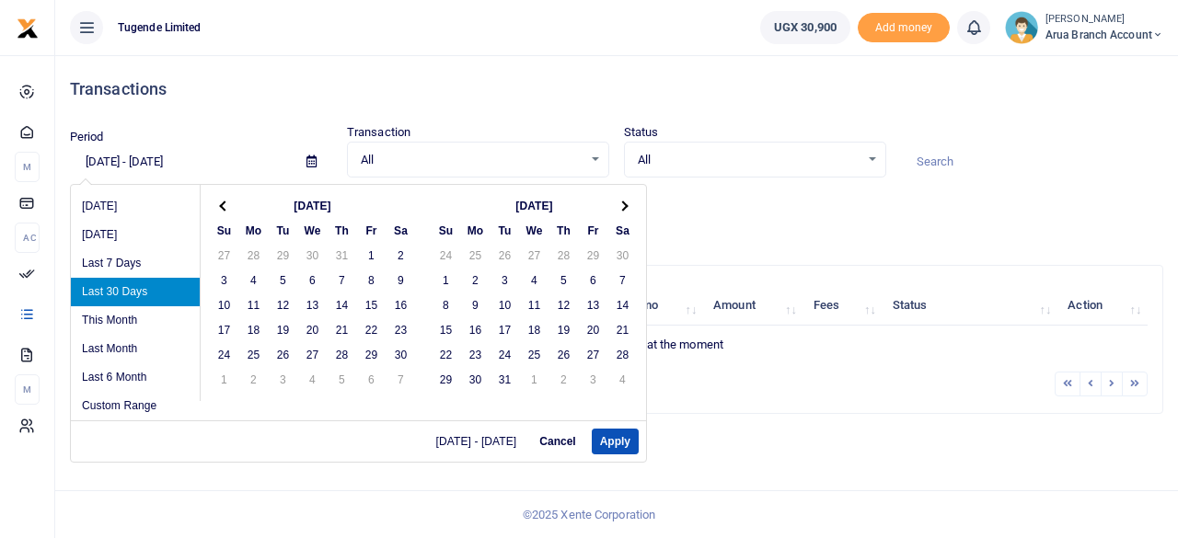
click at [219, 200] on th at bounding box center [224, 205] width 29 height 25
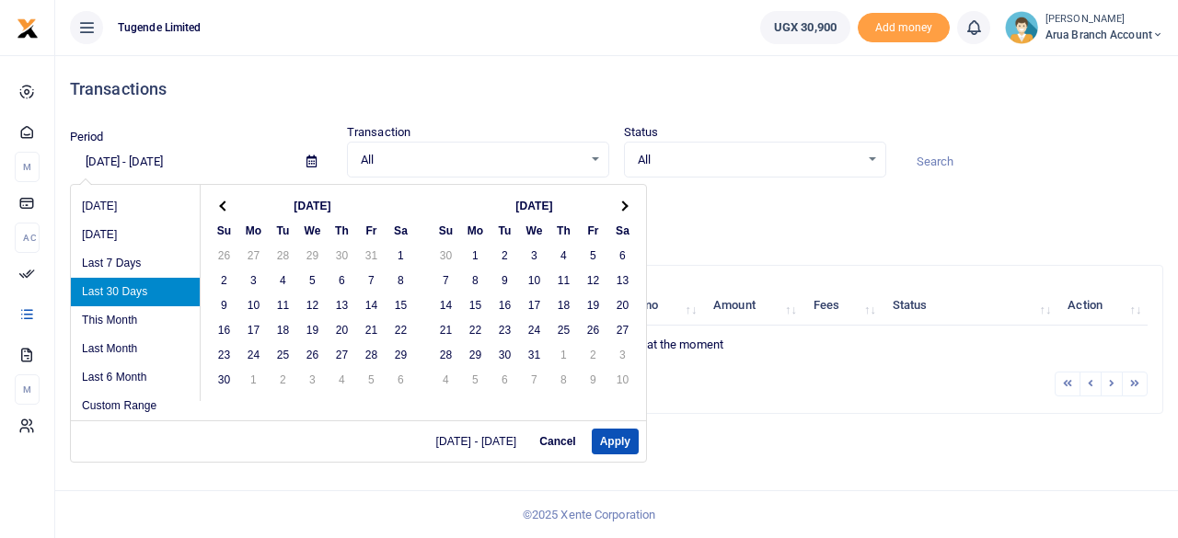
click at [219, 200] on th at bounding box center [224, 205] width 29 height 25
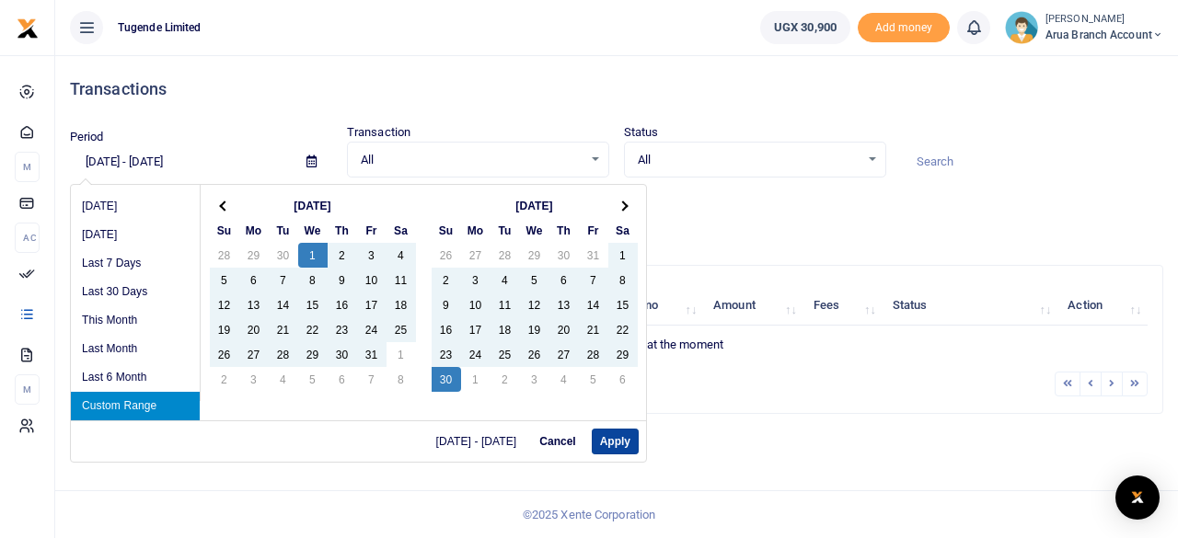
click at [619, 442] on button "Apply" at bounding box center [615, 442] width 47 height 26
type input "05/01/2024 - 06/30/2024"
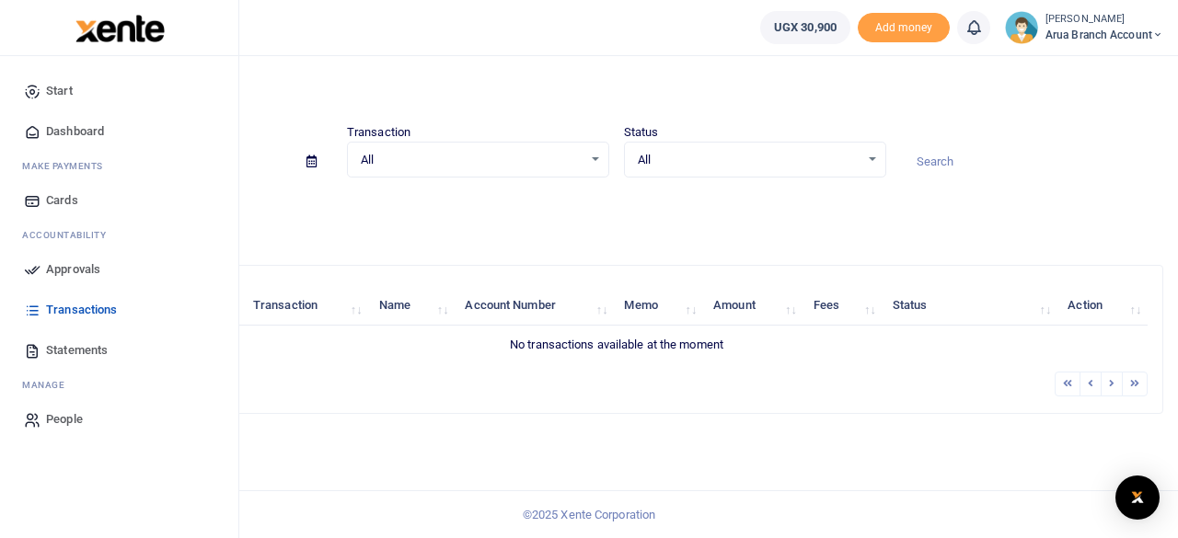
click at [67, 132] on span "Dashboard" at bounding box center [75, 131] width 58 height 18
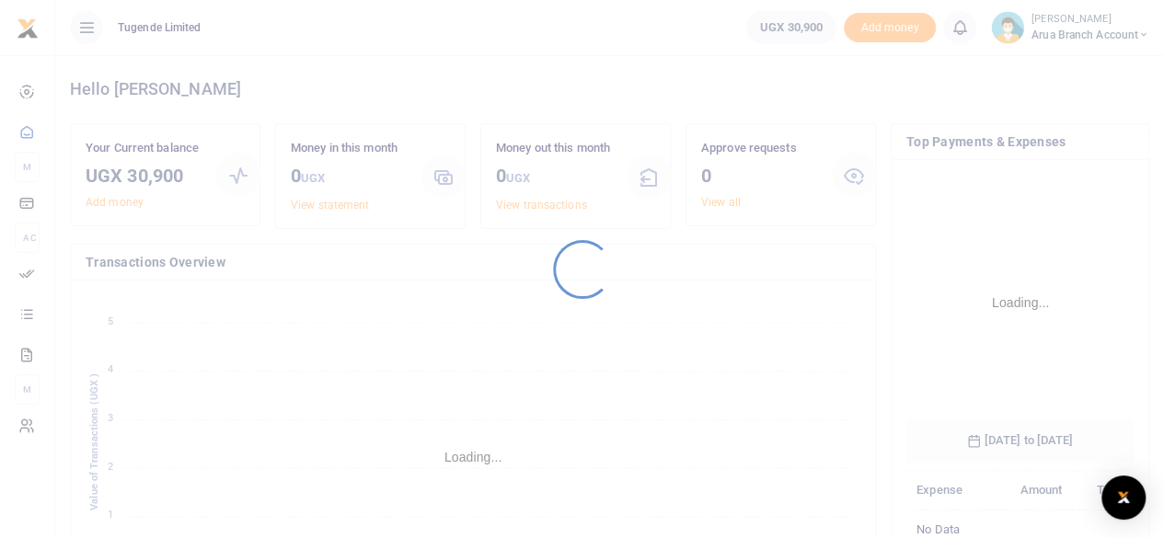
scroll to position [273, 214]
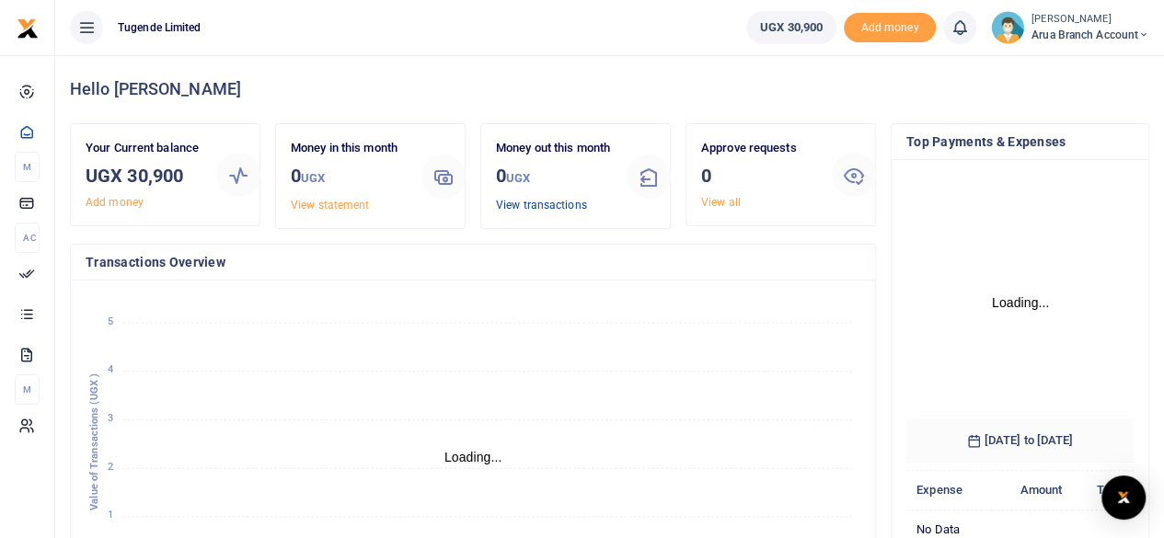
click at [541, 212] on link "View transactions" at bounding box center [541, 205] width 91 height 13
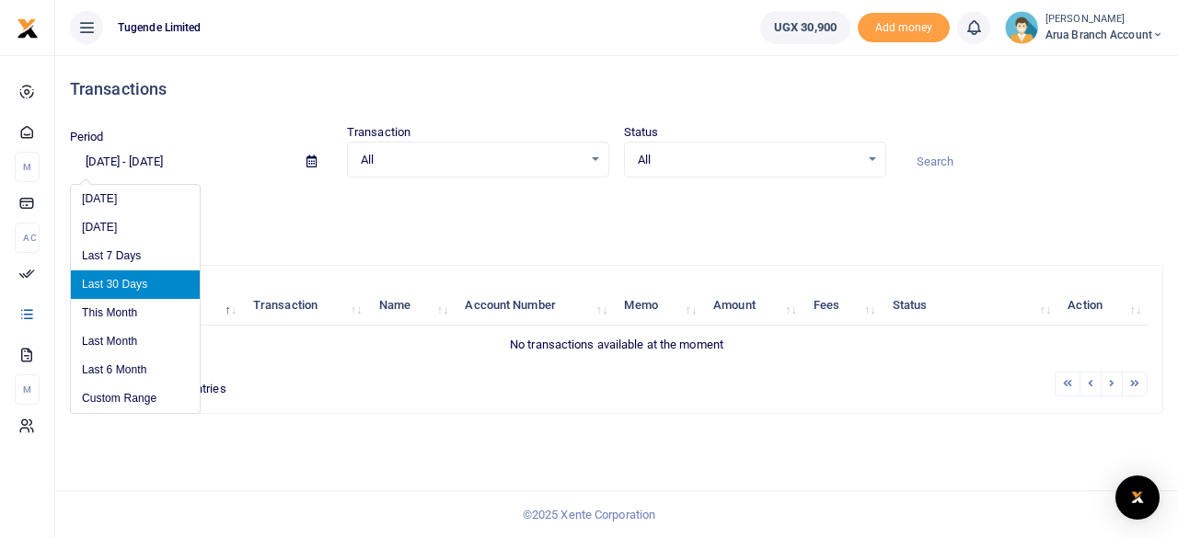
click at [144, 162] on input "[DATE] - [DATE]" at bounding box center [181, 161] width 222 height 31
click at [142, 393] on li "Custom Range" at bounding box center [135, 399] width 129 height 29
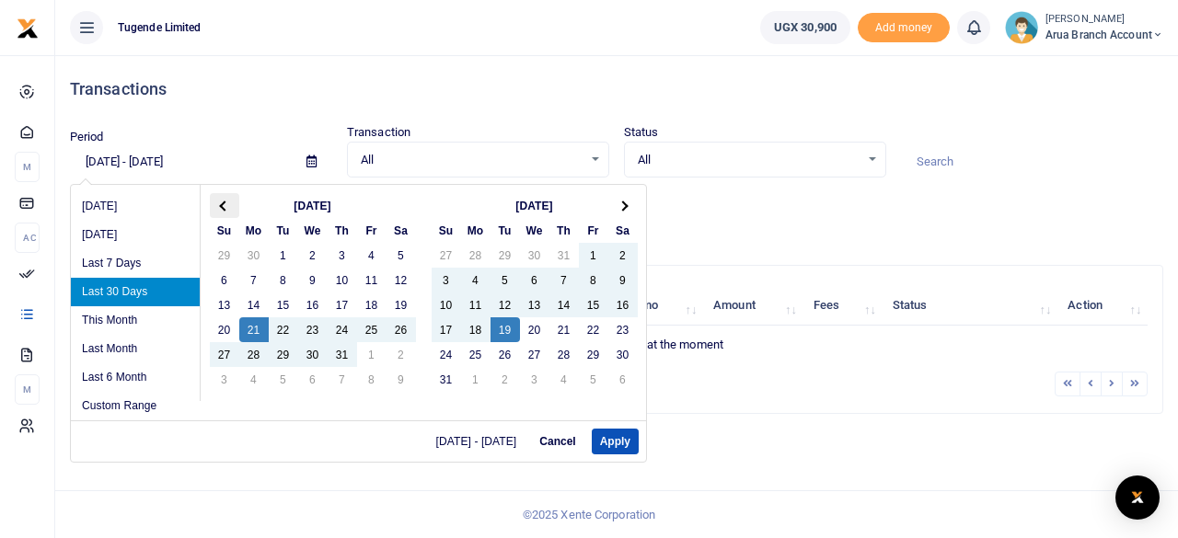
click at [226, 207] on th at bounding box center [224, 205] width 29 height 25
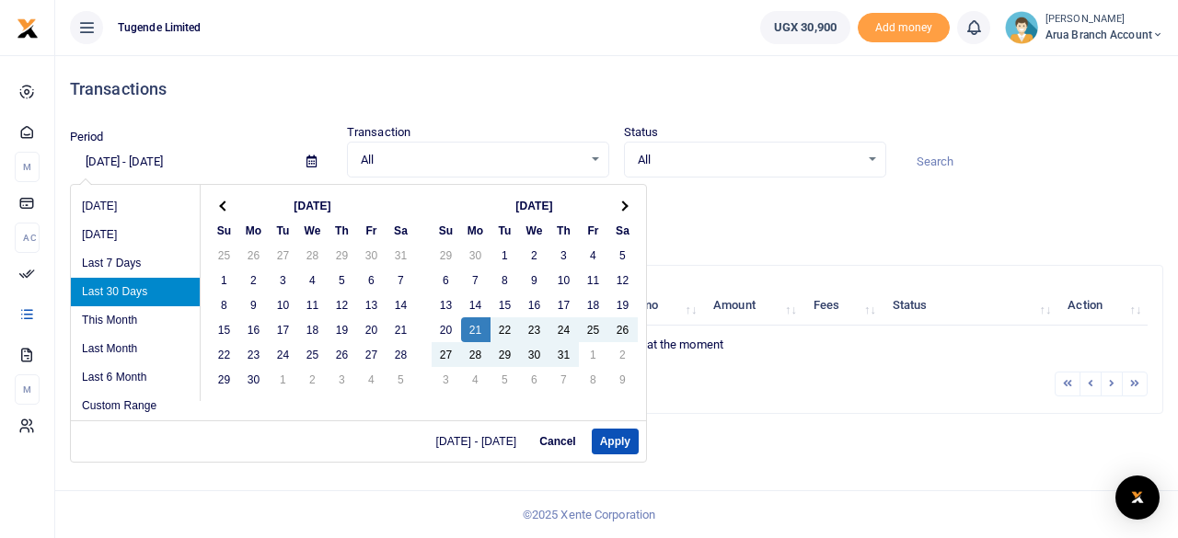
click at [226, 207] on th at bounding box center [224, 205] width 29 height 25
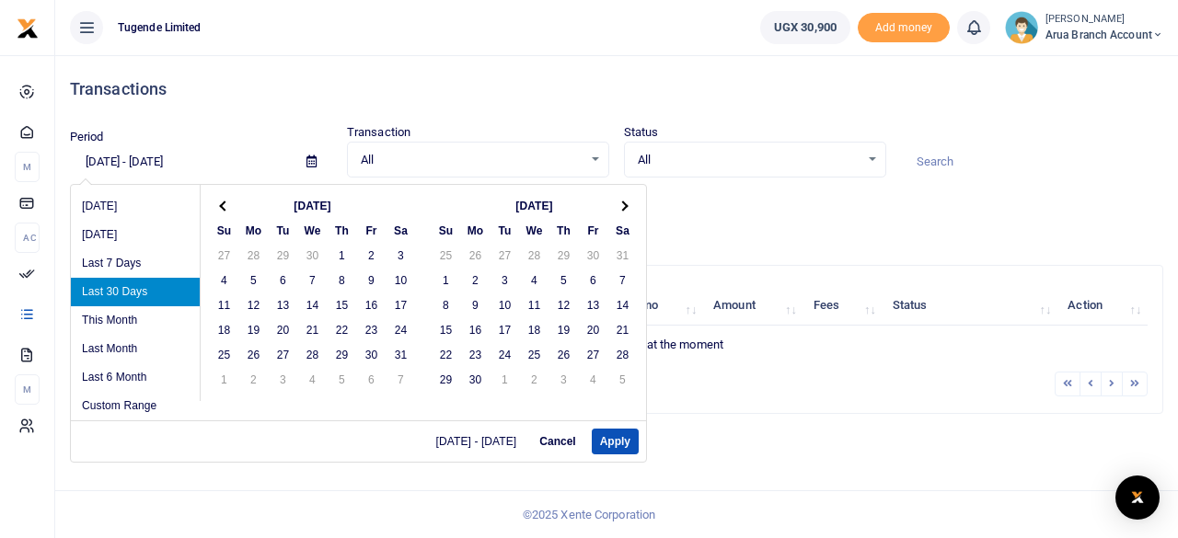
click at [226, 207] on th at bounding box center [224, 205] width 29 height 25
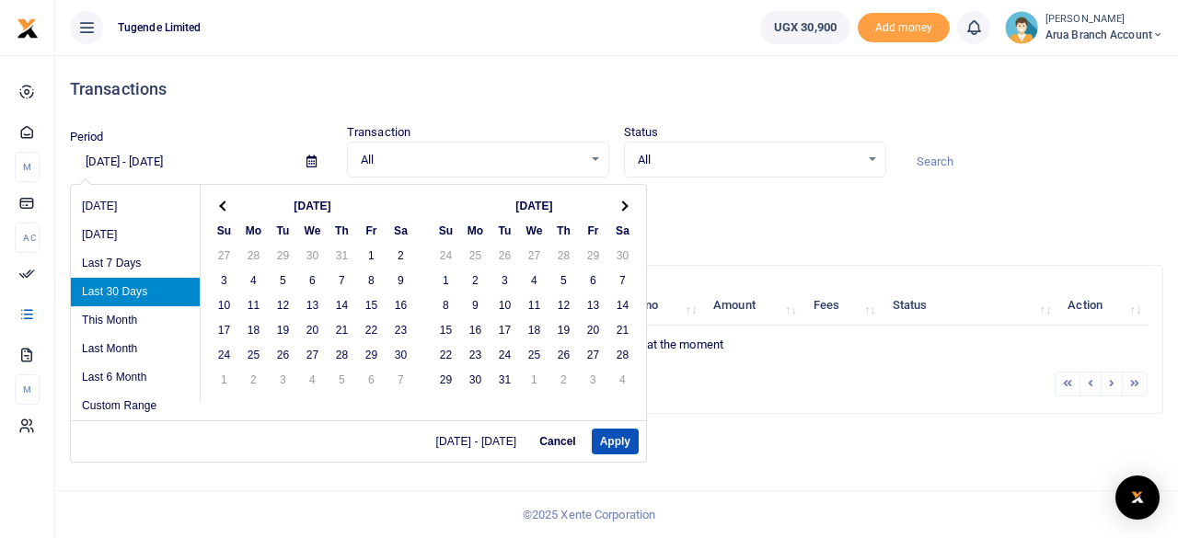
click at [226, 207] on th at bounding box center [224, 205] width 29 height 25
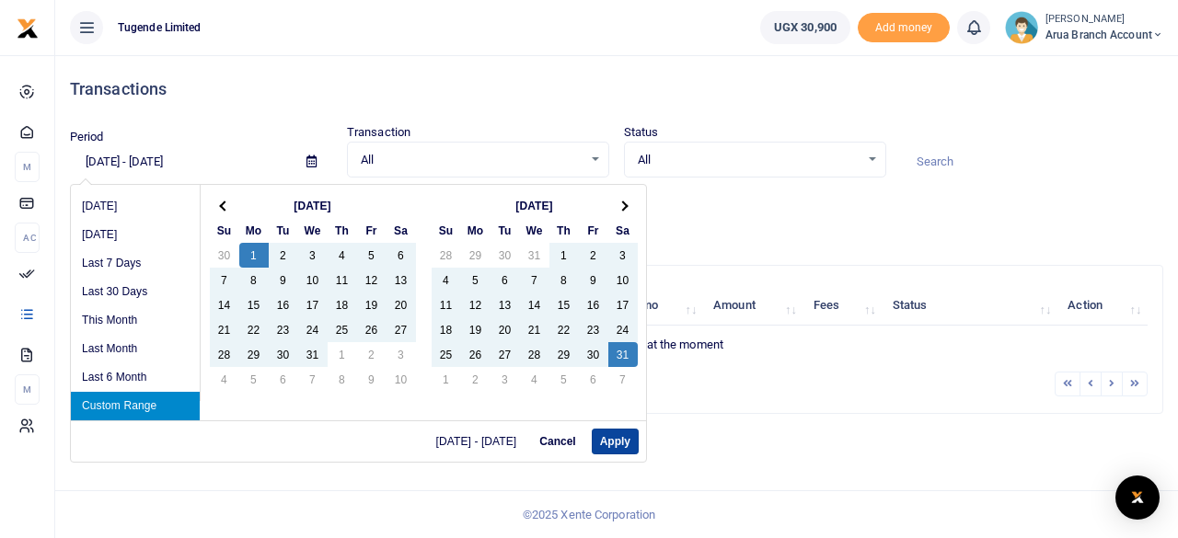
click at [622, 439] on button "Apply" at bounding box center [615, 442] width 47 height 26
click at [158, 161] on input "07/01/2024 - 08/31/2024" at bounding box center [181, 161] width 222 height 31
click at [223, 211] on th at bounding box center [224, 205] width 29 height 25
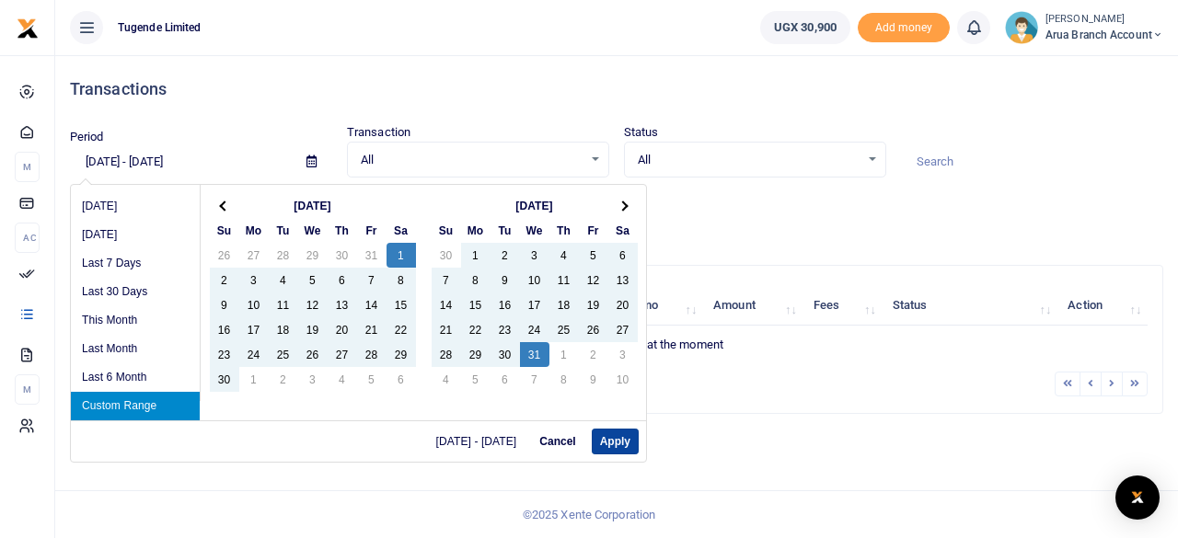
click at [621, 445] on button "Apply" at bounding box center [615, 442] width 47 height 26
type input "06/01/2024 - 07/31/2024"
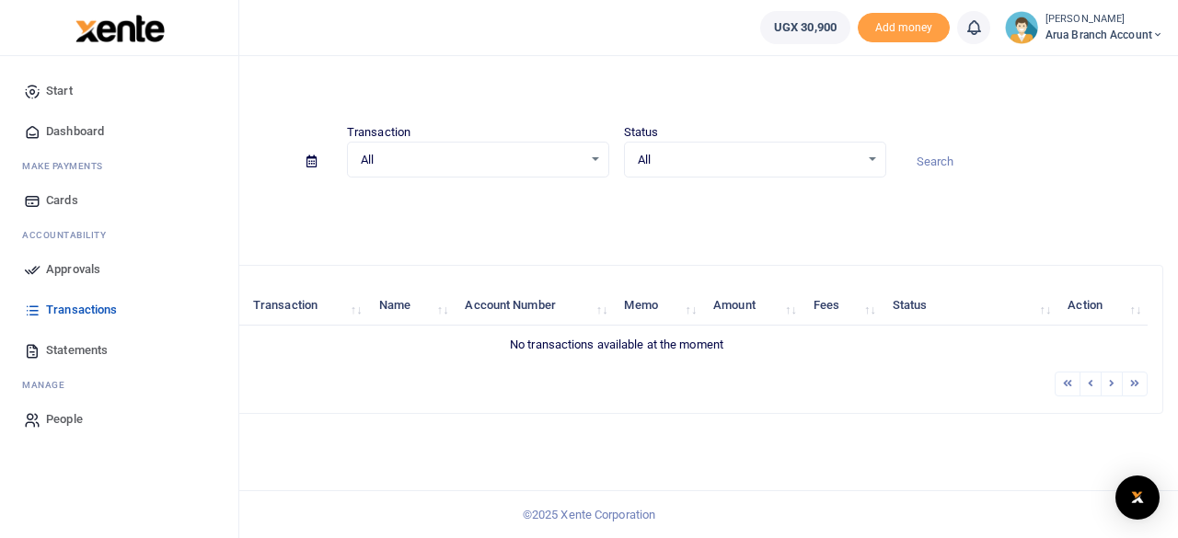
click at [75, 137] on span "Dashboard" at bounding box center [75, 131] width 58 height 18
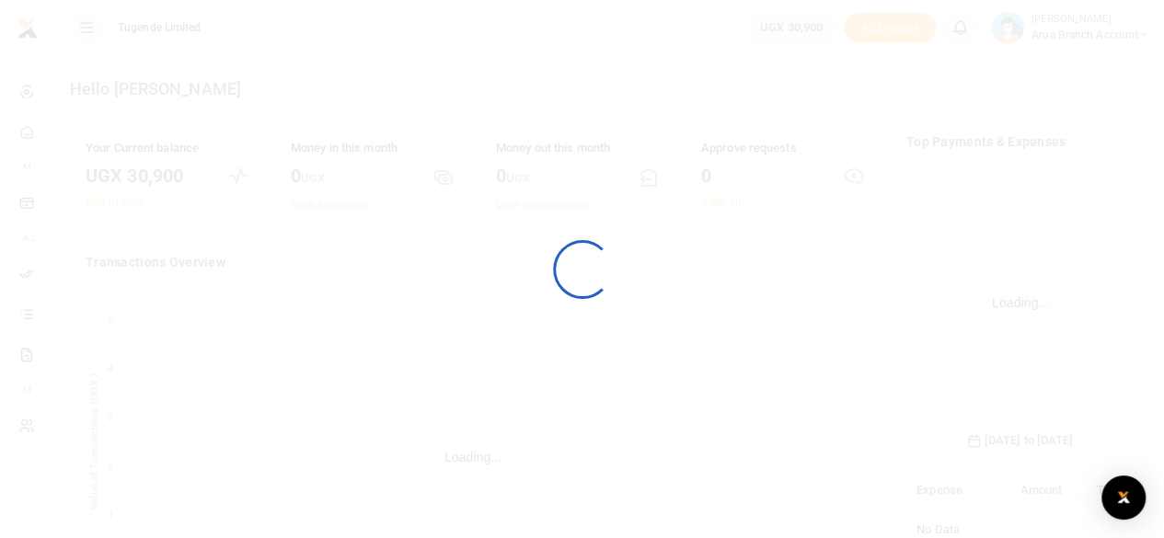
scroll to position [273, 214]
